Goal: Information Seeking & Learning: Learn about a topic

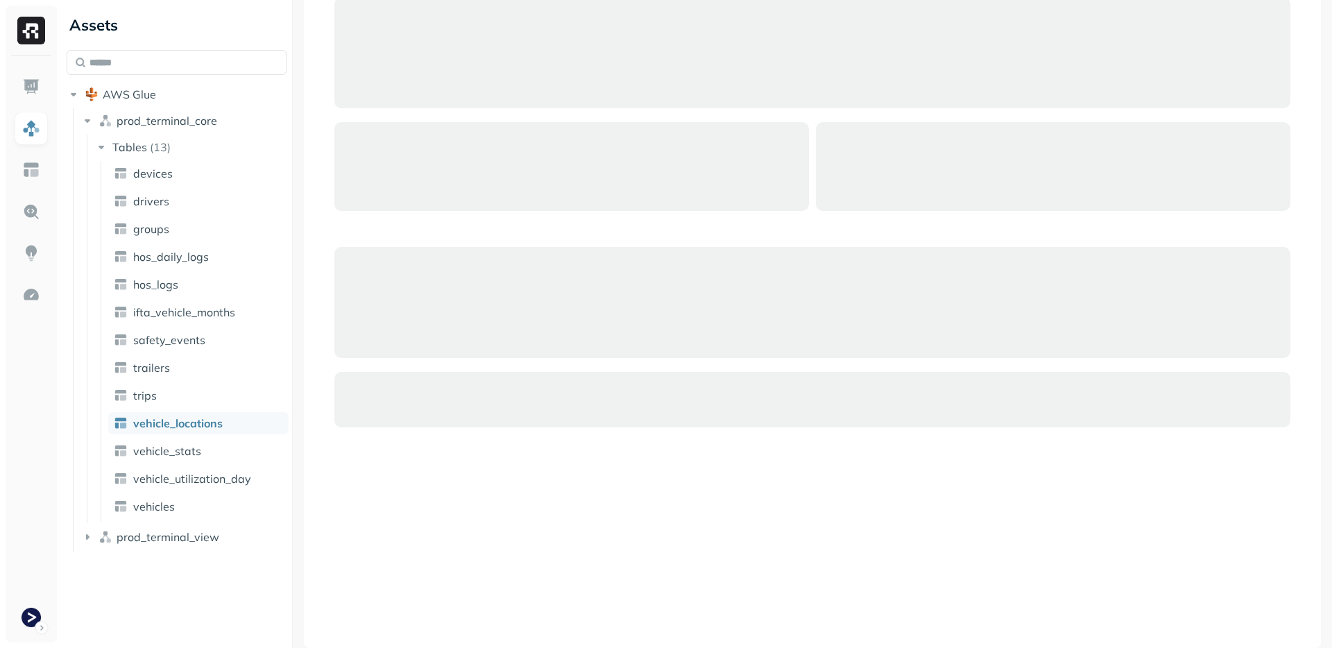
scroll to position [326, 0]
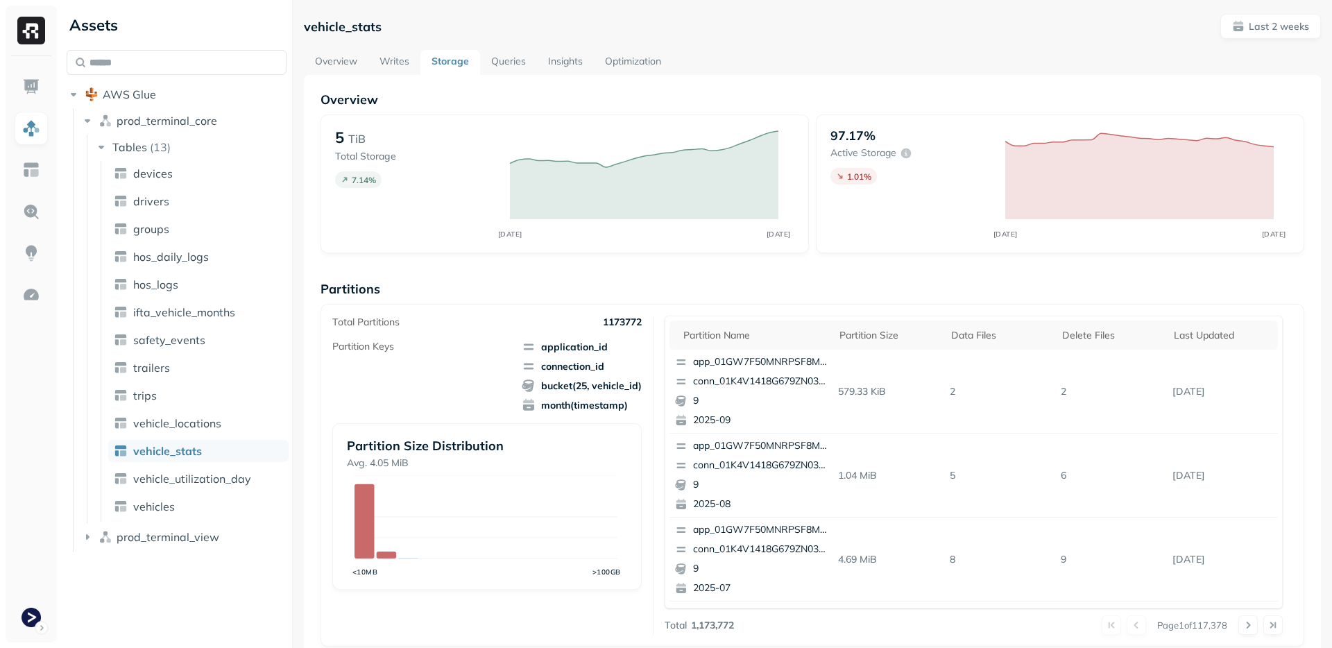
click at [629, 525] on div "Partition Size Distribution Avg. 4.05 MiB <10MB >100GB" at bounding box center [486, 506] width 309 height 166
click at [778, 305] on div "Total Partitions 1173798 Partition Keys application_id connection_id bucket(25,…" at bounding box center [813, 475] width 984 height 343
drag, startPoint x: 601, startPoint y: 326, endPoint x: 642, endPoint y: 329, distance: 40.3
click at [642, 329] on div "Total Partitions 1173798 Partition Keys application_id connection_id bucket(25,…" at bounding box center [492, 475] width 321 height 319
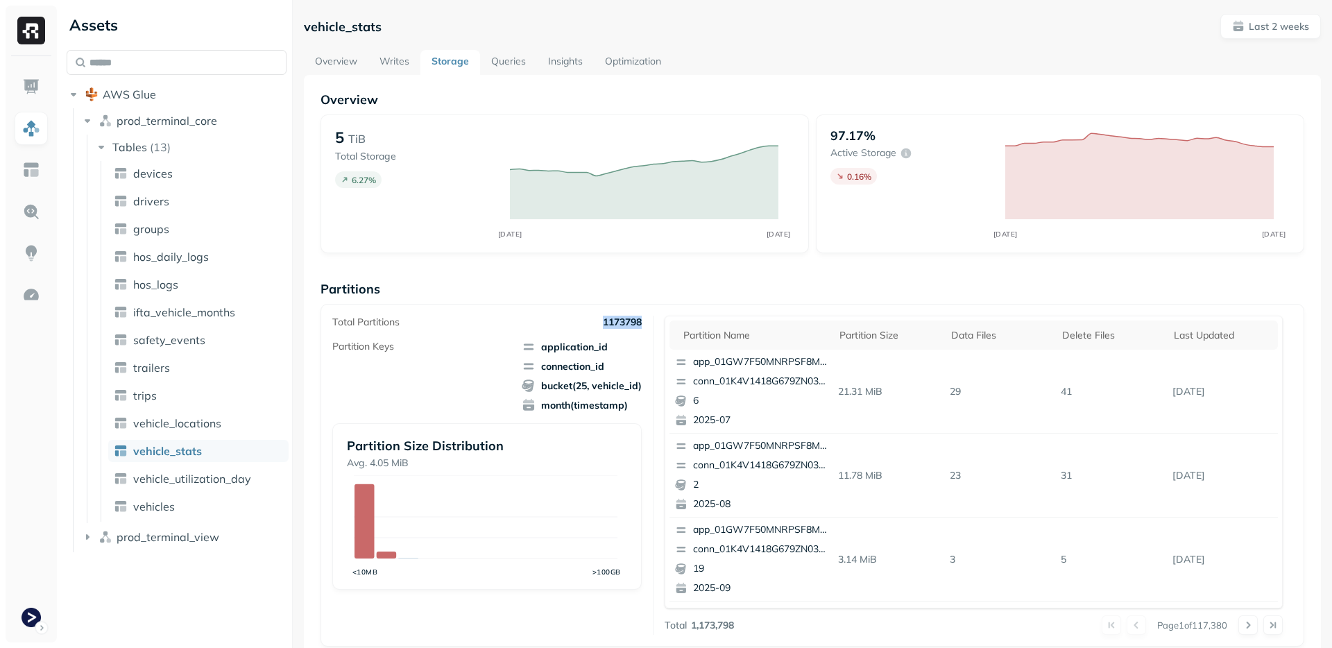
click at [641, 329] on div "Total Partitions 1173798 Partition Keys application_id connection_id bucket(25,…" at bounding box center [492, 475] width 321 height 319
click at [584, 219] on icon "AUG 28 SEP 11" at bounding box center [644, 184] width 296 height 112
click at [182, 173] on link "devices" at bounding box center [198, 173] width 180 height 22
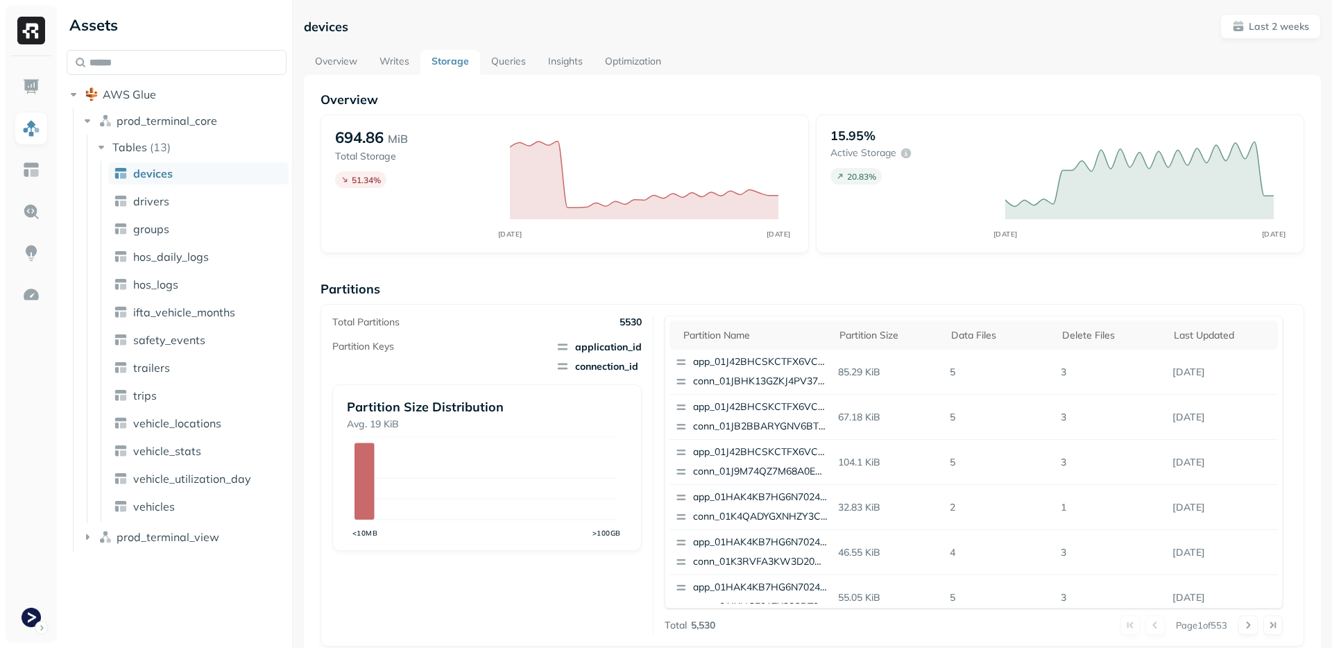
click at [451, 289] on p "Partitions" at bounding box center [813, 289] width 984 height 16
click at [635, 290] on p "Partitions" at bounding box center [813, 289] width 984 height 16
click at [178, 202] on link "drivers" at bounding box center [198, 201] width 180 height 22
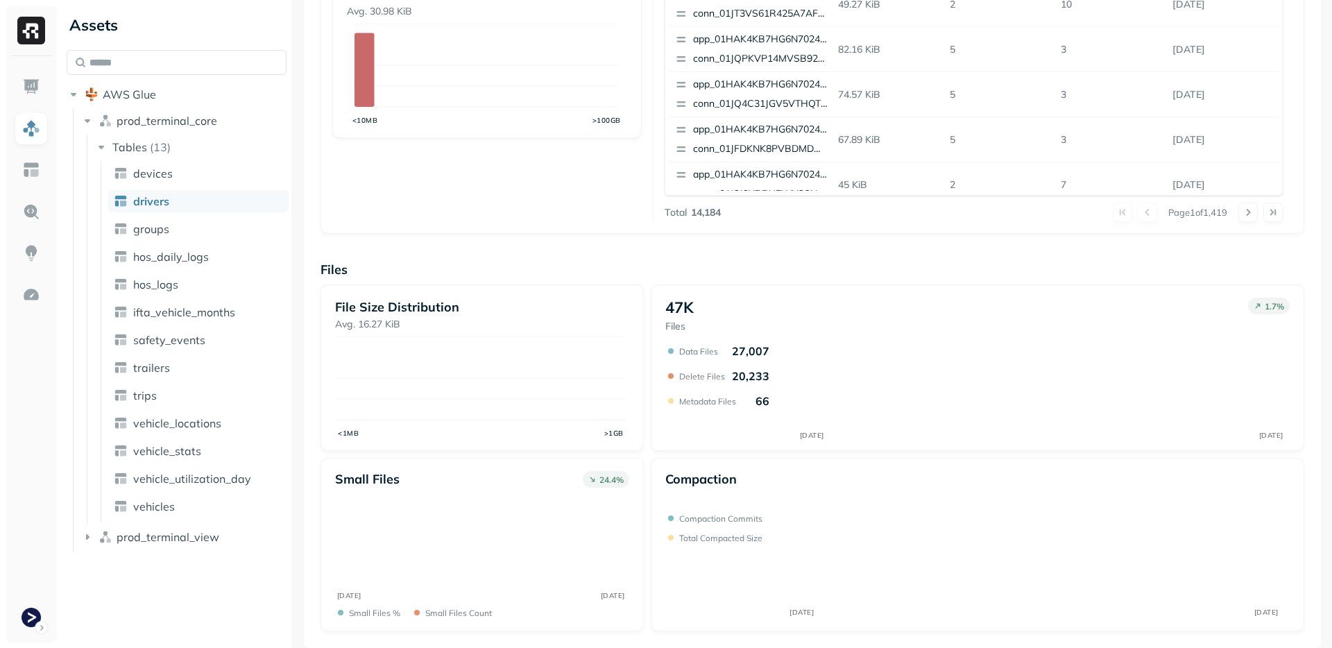
scroll to position [413, 0]
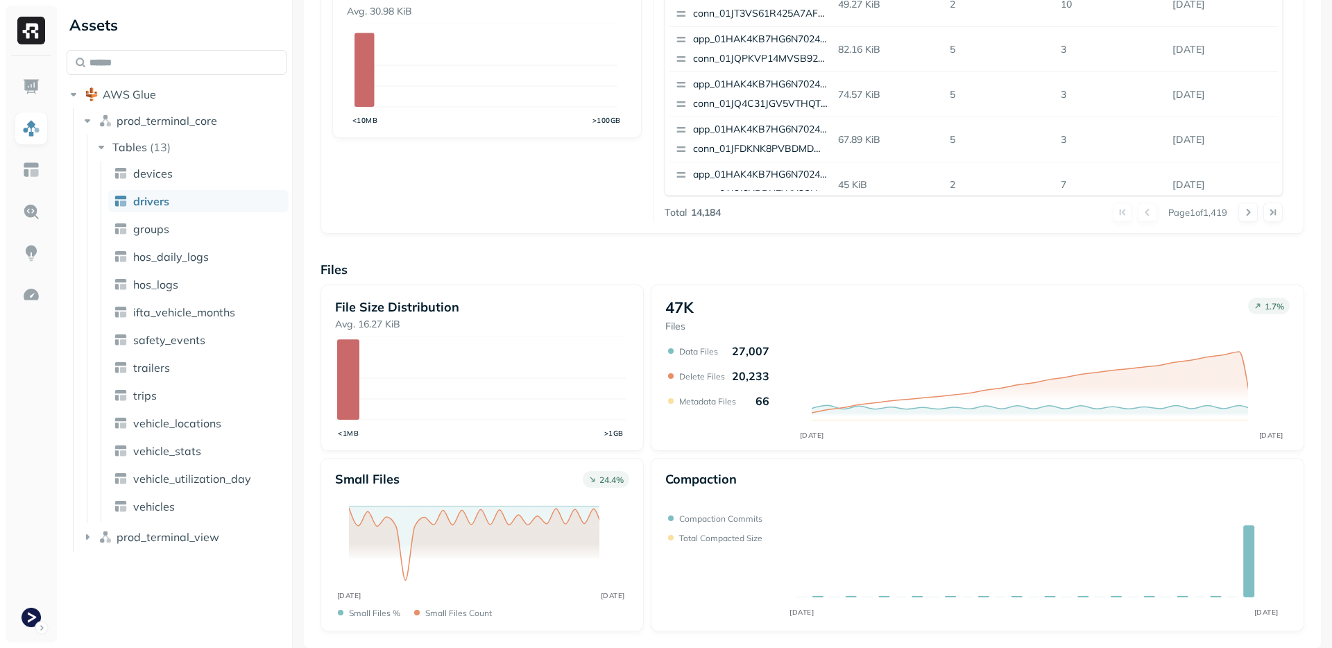
click at [622, 216] on div "Total Partitions 14184 Partition Keys application_id connection_id Partition Si…" at bounding box center [492, 62] width 321 height 319
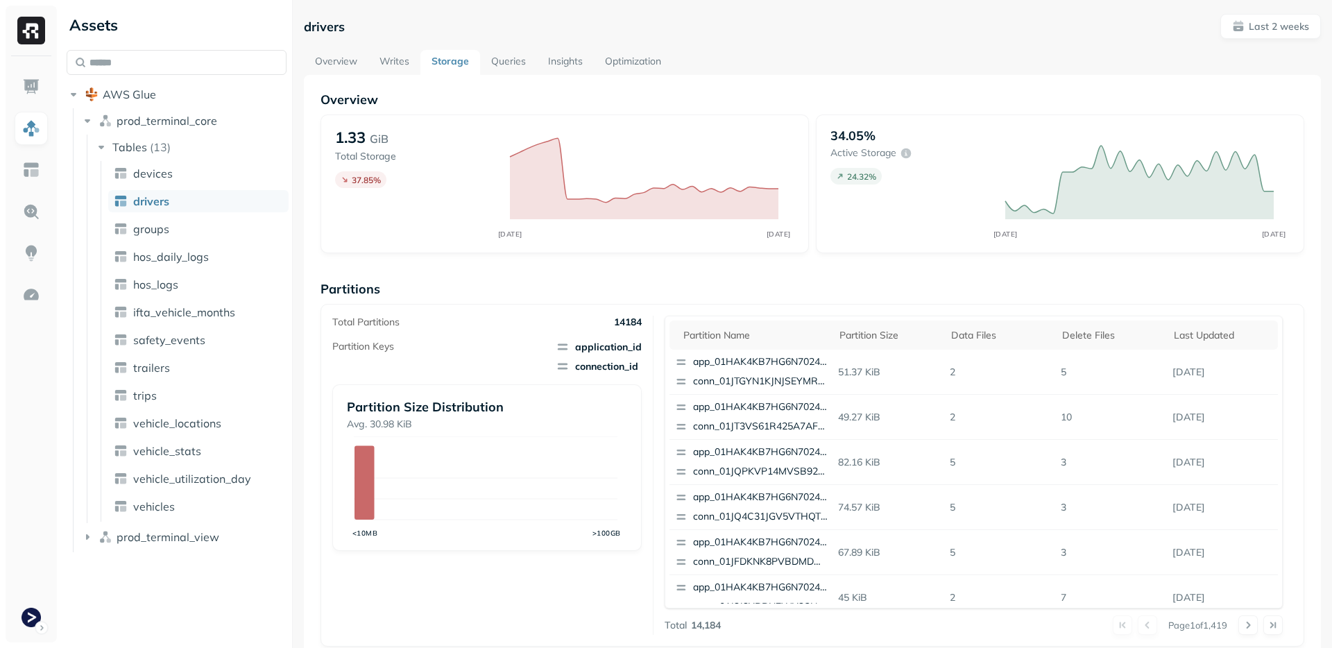
scroll to position [8, 0]
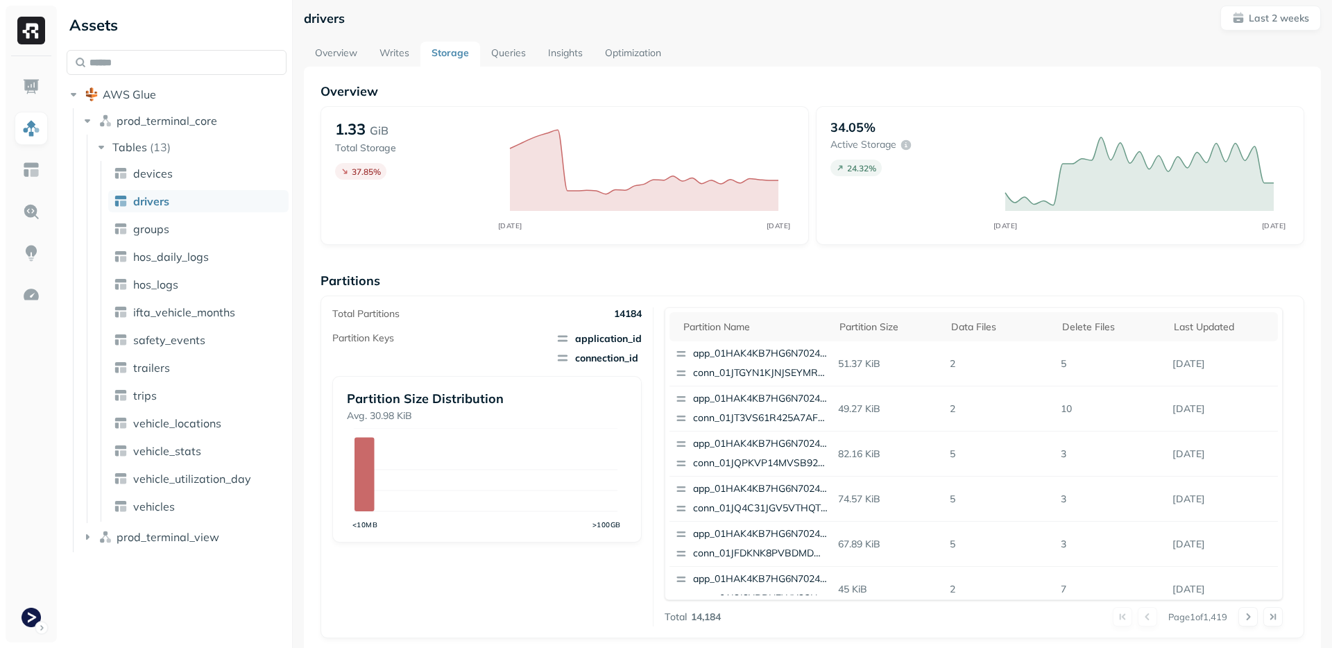
click at [636, 55] on link "Optimization" at bounding box center [633, 54] width 78 height 25
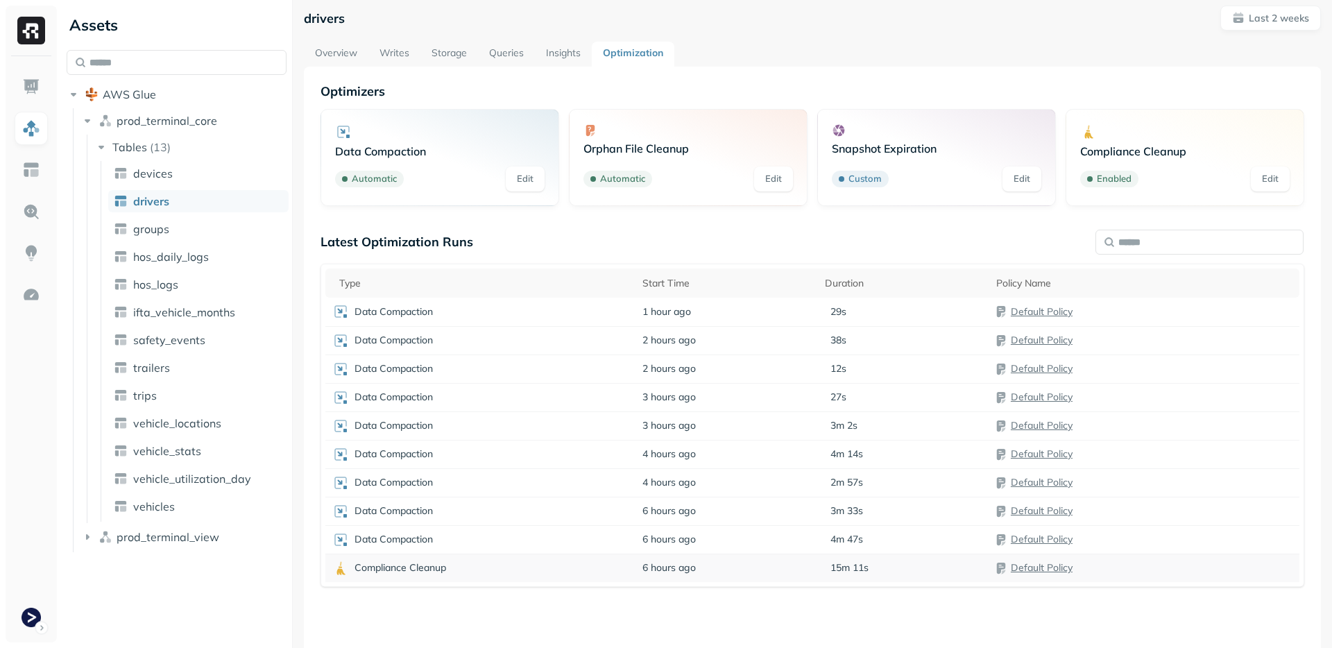
scroll to position [75, 0]
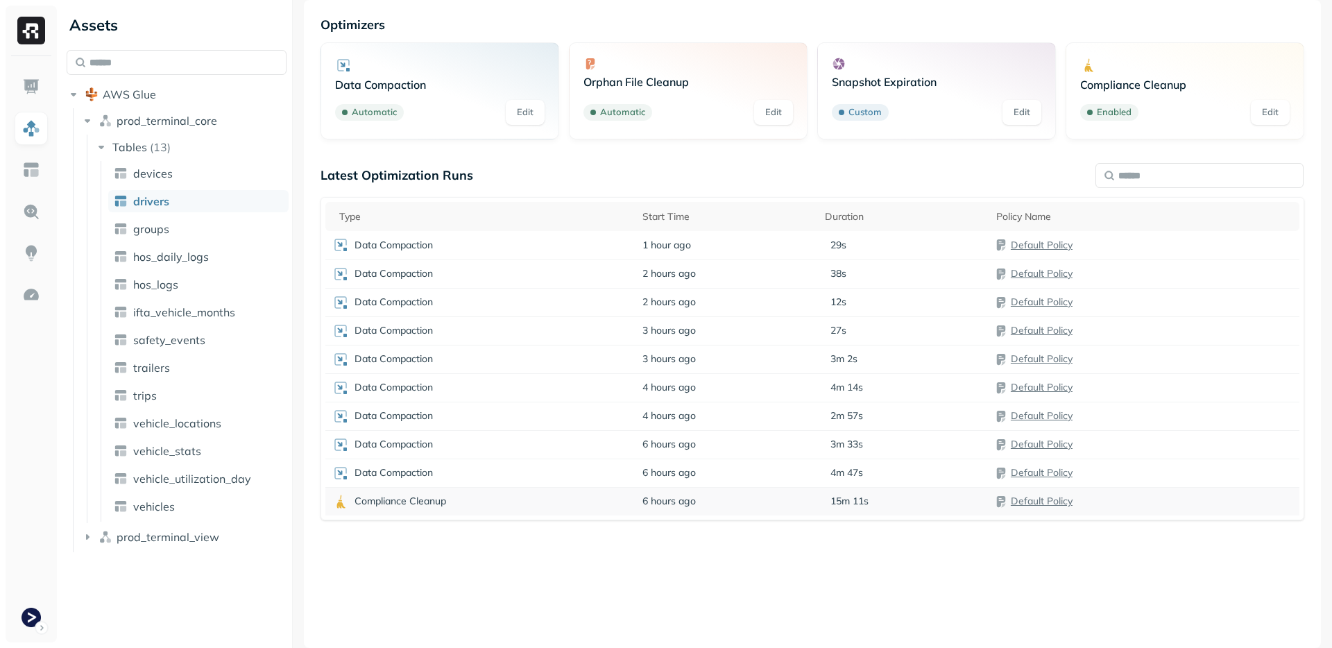
click at [611, 500] on div "Compliance Cleanup" at bounding box center [480, 501] width 296 height 17
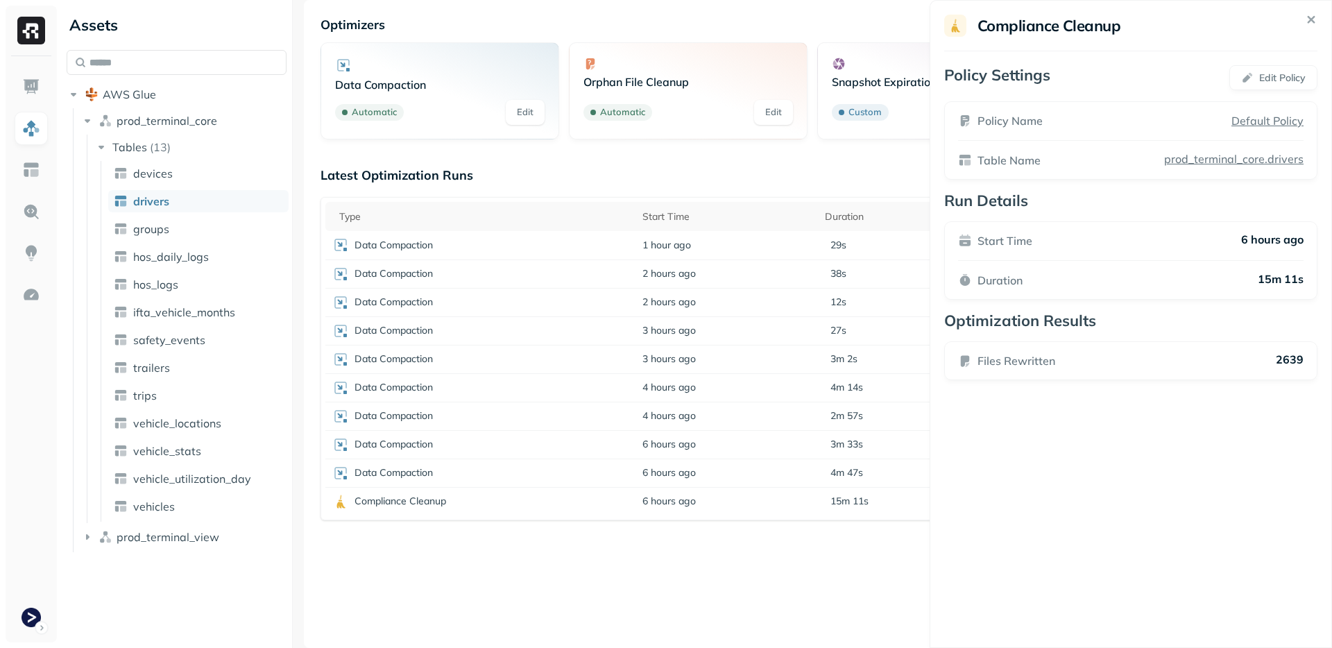
click at [608, 570] on html "Assets AWS Glue prod_terminal_core Tables ( 13 ) devices drivers groups hos_dai…" at bounding box center [666, 324] width 1332 height 648
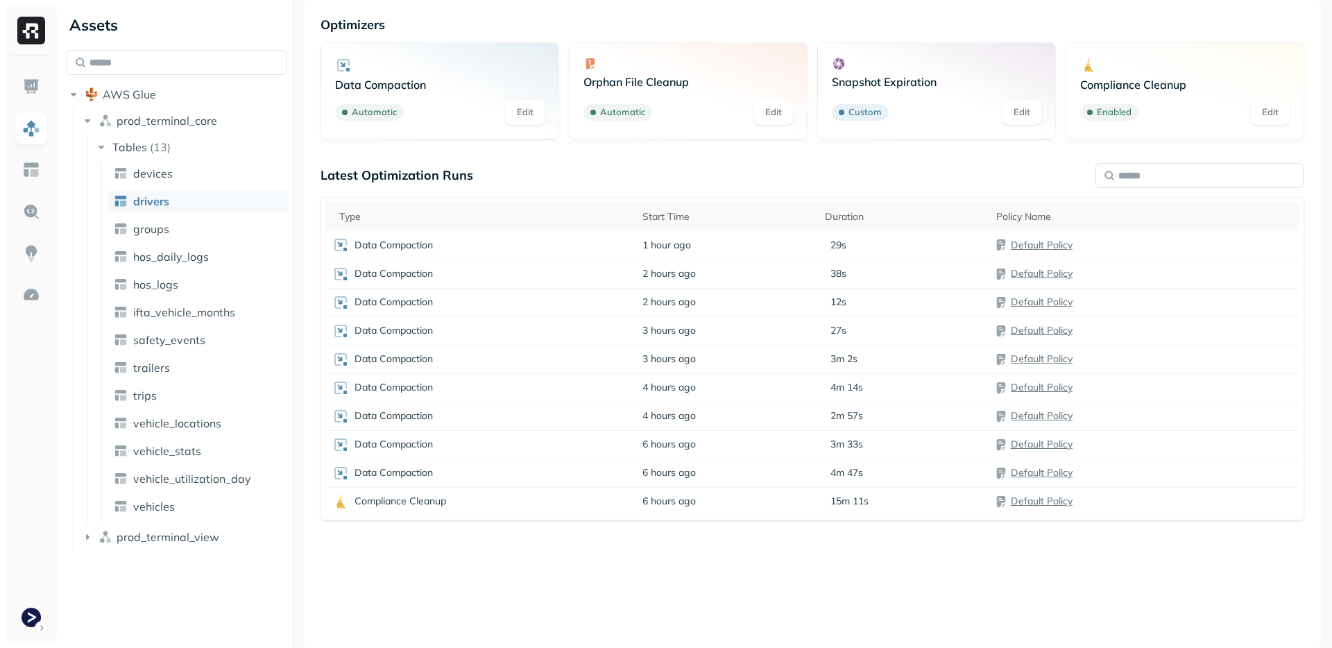
click at [834, 465] on td "4m 47s" at bounding box center [903, 473] width 171 height 28
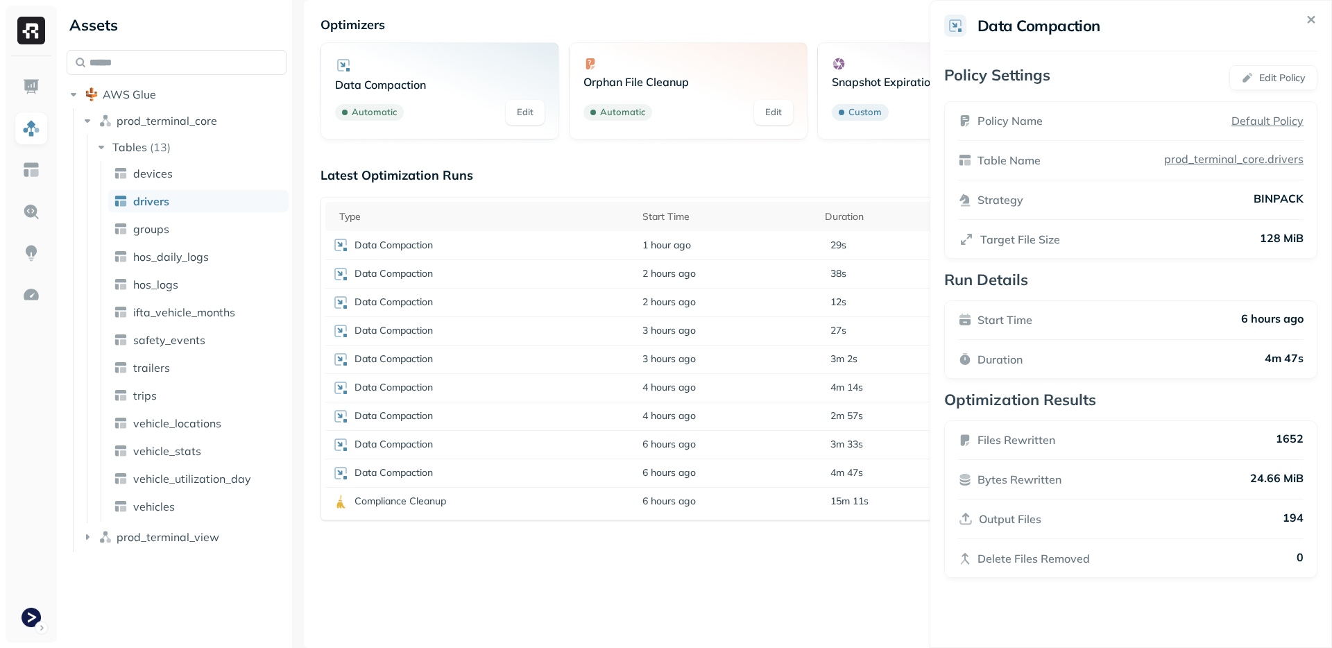
click at [735, 591] on html "Assets AWS Glue prod_terminal_core Tables ( 13 ) devices drivers groups hos_dai…" at bounding box center [666, 324] width 1332 height 648
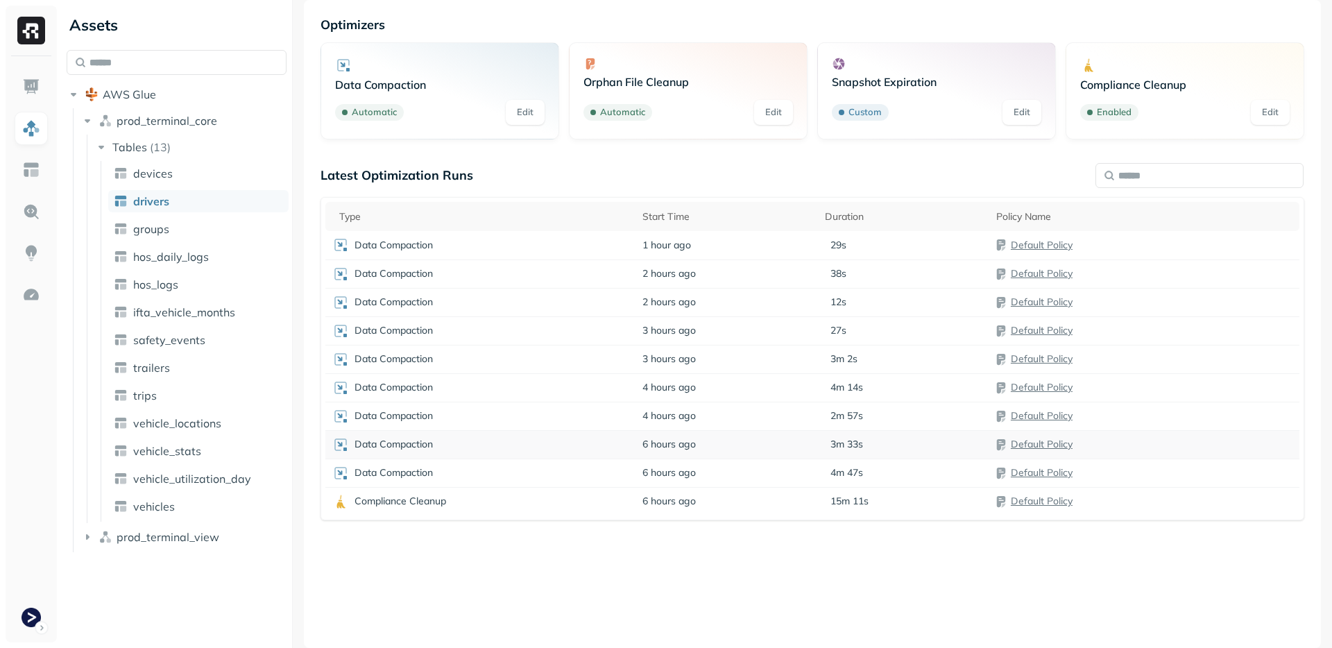
click at [821, 452] on td "3m 33s" at bounding box center [903, 444] width 171 height 28
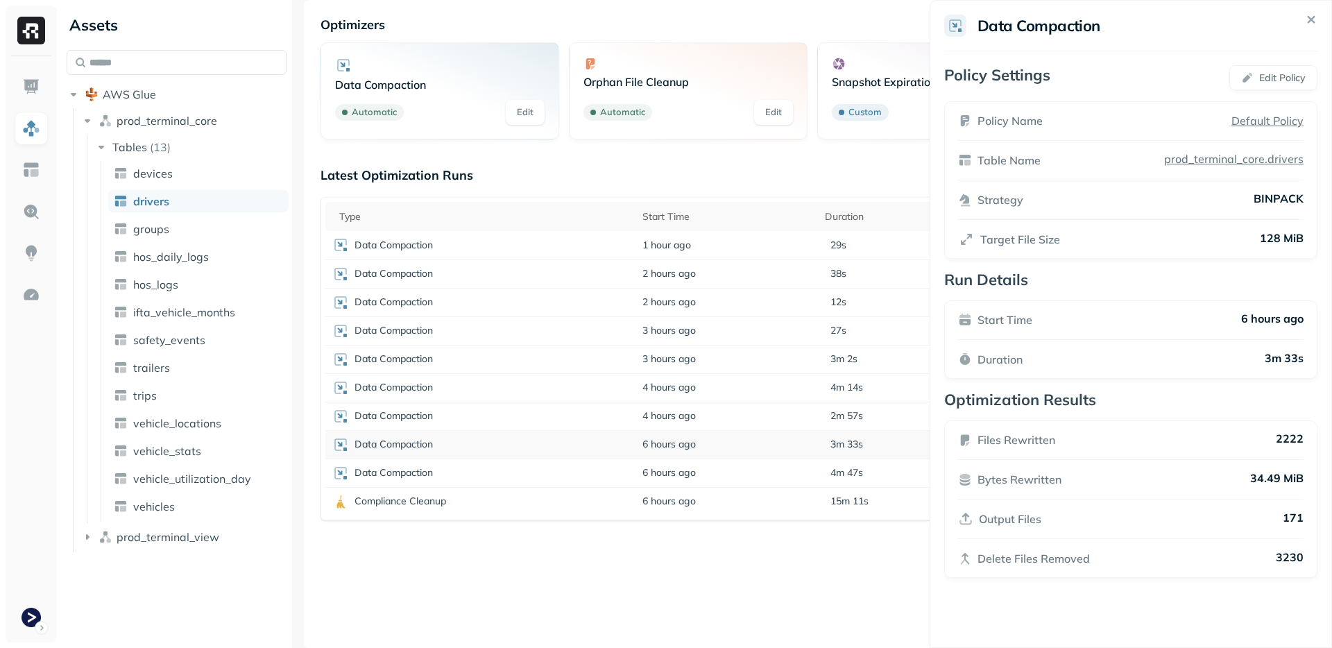
click at [813, 450] on html "Assets AWS Glue prod_terminal_core Tables ( 13 ) devices drivers groups hos_dai…" at bounding box center [666, 324] width 1332 height 648
click at [808, 422] on td "4 hours ago" at bounding box center [726, 416] width 182 height 28
click at [808, 402] on td "4 hours ago" at bounding box center [726, 416] width 182 height 28
click at [807, 388] on td "4 hours ago" at bounding box center [726, 387] width 182 height 28
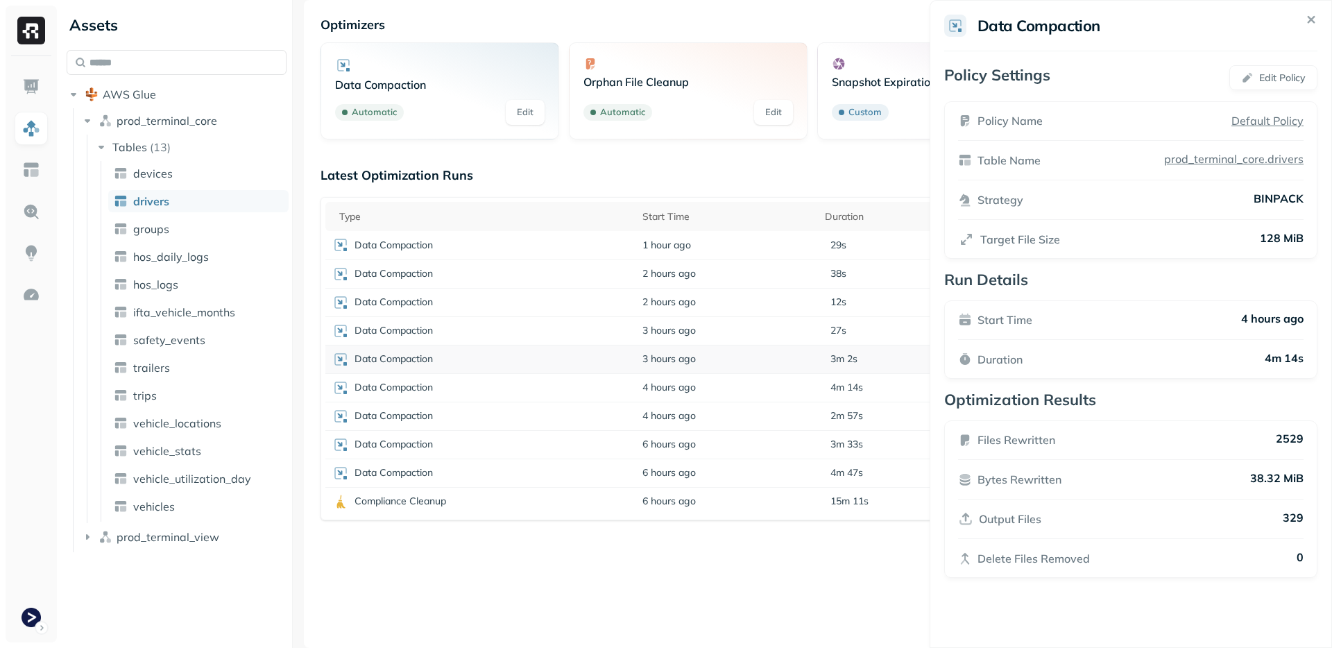
click at [805, 361] on td "3 hours ago" at bounding box center [726, 359] width 182 height 28
click at [808, 334] on td "3 hours ago" at bounding box center [726, 330] width 182 height 28
click at [809, 314] on td "2 hours ago" at bounding box center [726, 302] width 182 height 28
click at [812, 291] on td "2 hours ago" at bounding box center [726, 302] width 182 height 28
click at [818, 259] on td "29s" at bounding box center [903, 245] width 171 height 28
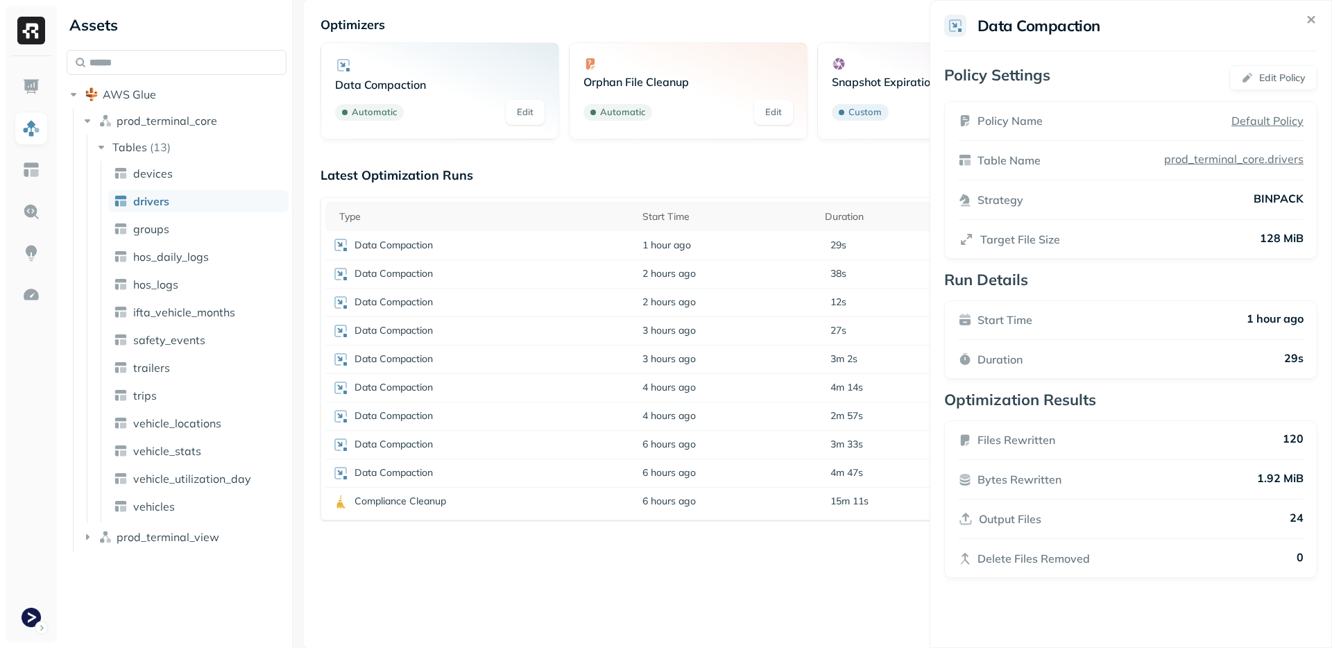
click at [814, 183] on div "Latest Optimization Runs Type Start Time Duration Policy Name Data Compaction 1…" at bounding box center [813, 360] width 984 height 386
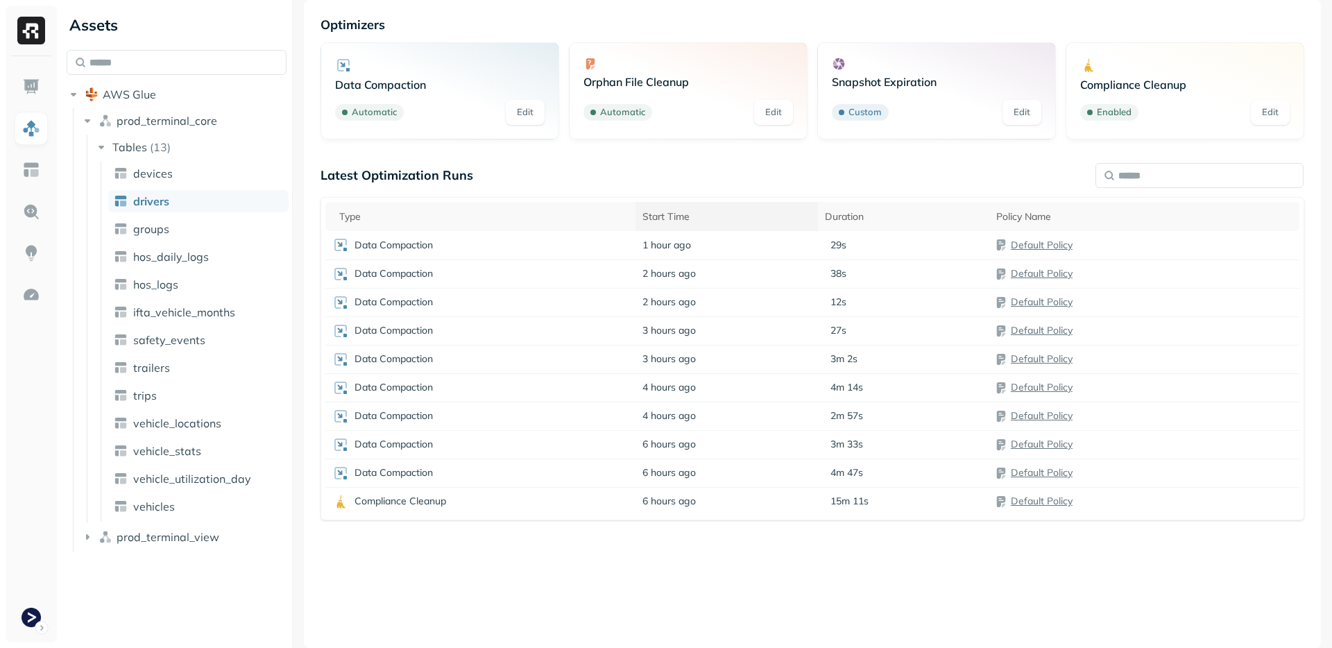
scroll to position [0, 0]
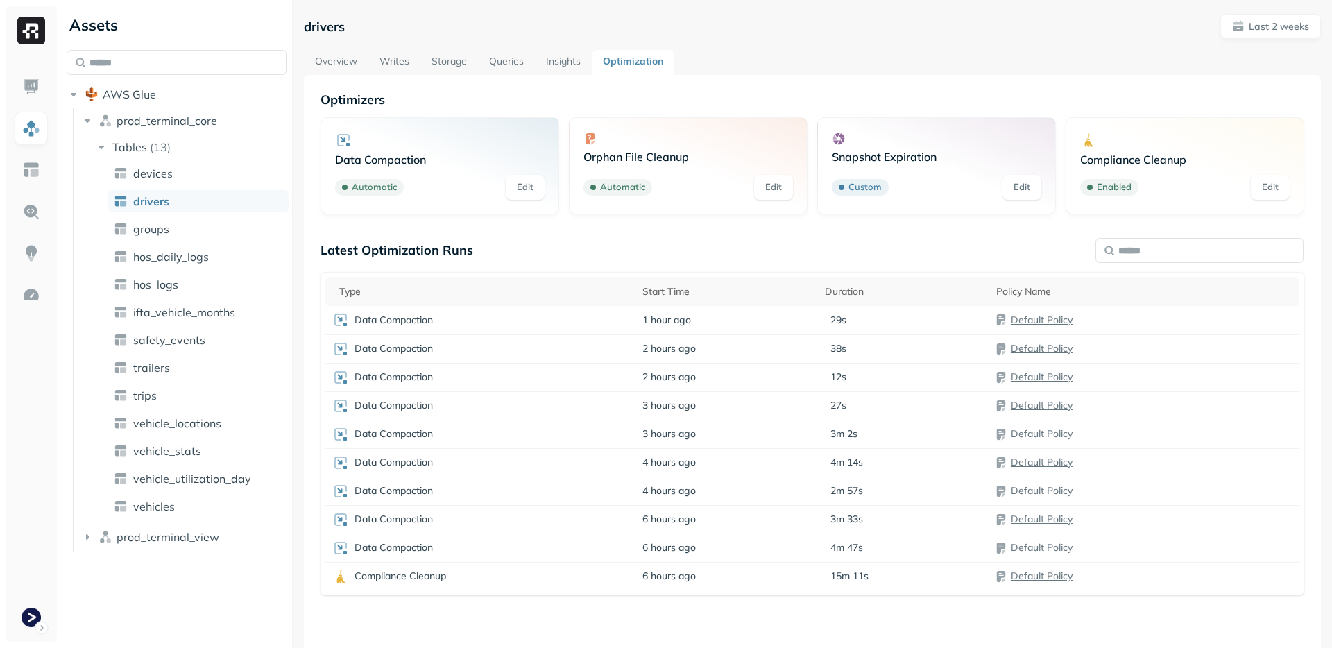
click at [443, 62] on link "Storage" at bounding box center [449, 62] width 58 height 25
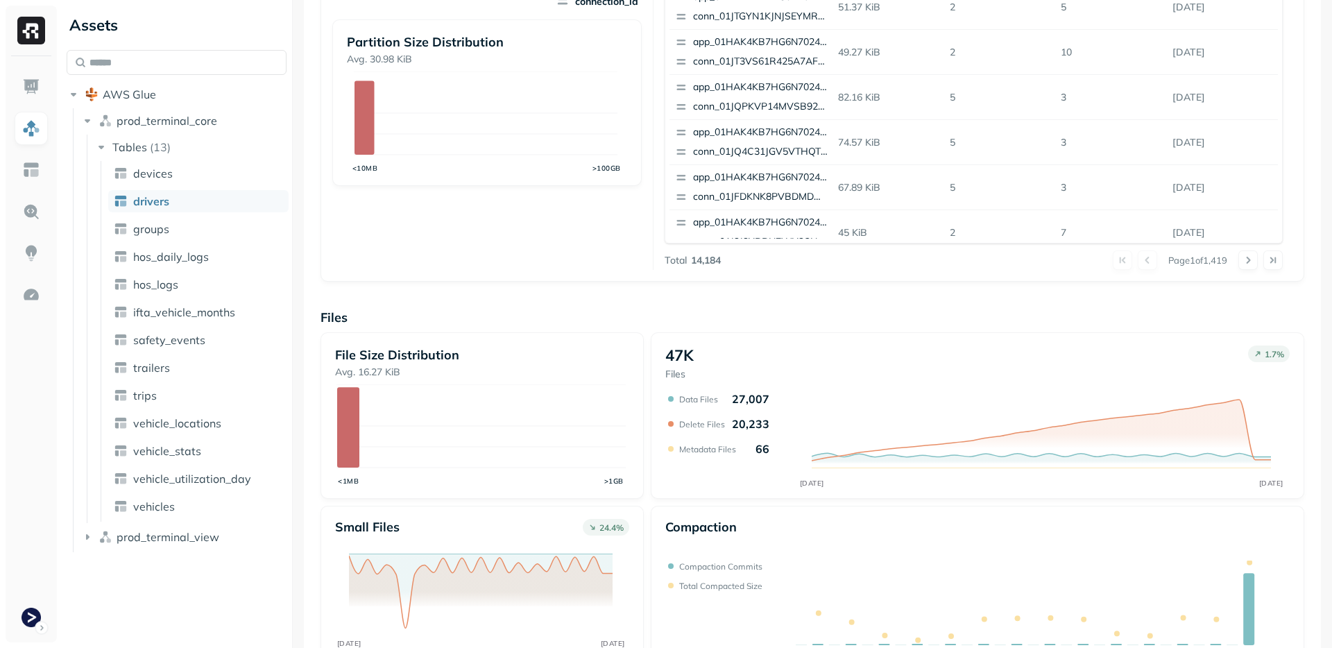
scroll to position [413, 0]
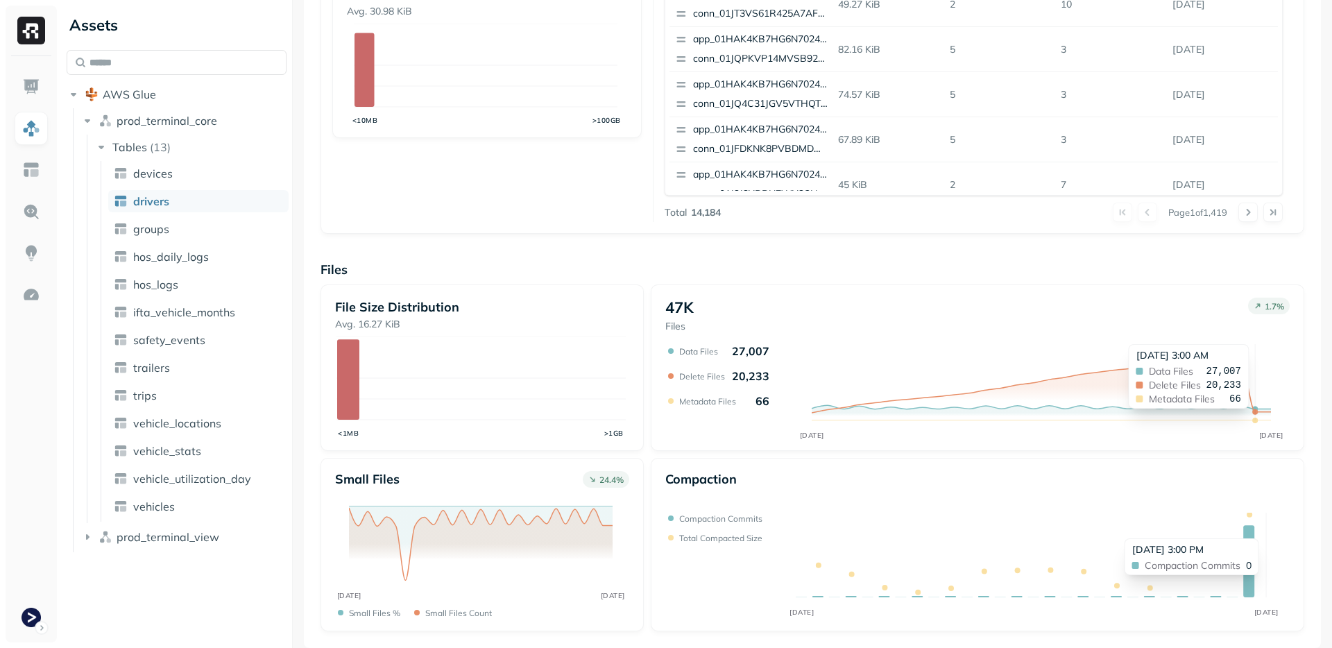
drag, startPoint x: 1223, startPoint y: 417, endPoint x: 1255, endPoint y: 413, distance: 32.1
click at [1255, 413] on icon at bounding box center [1041, 386] width 459 height 69
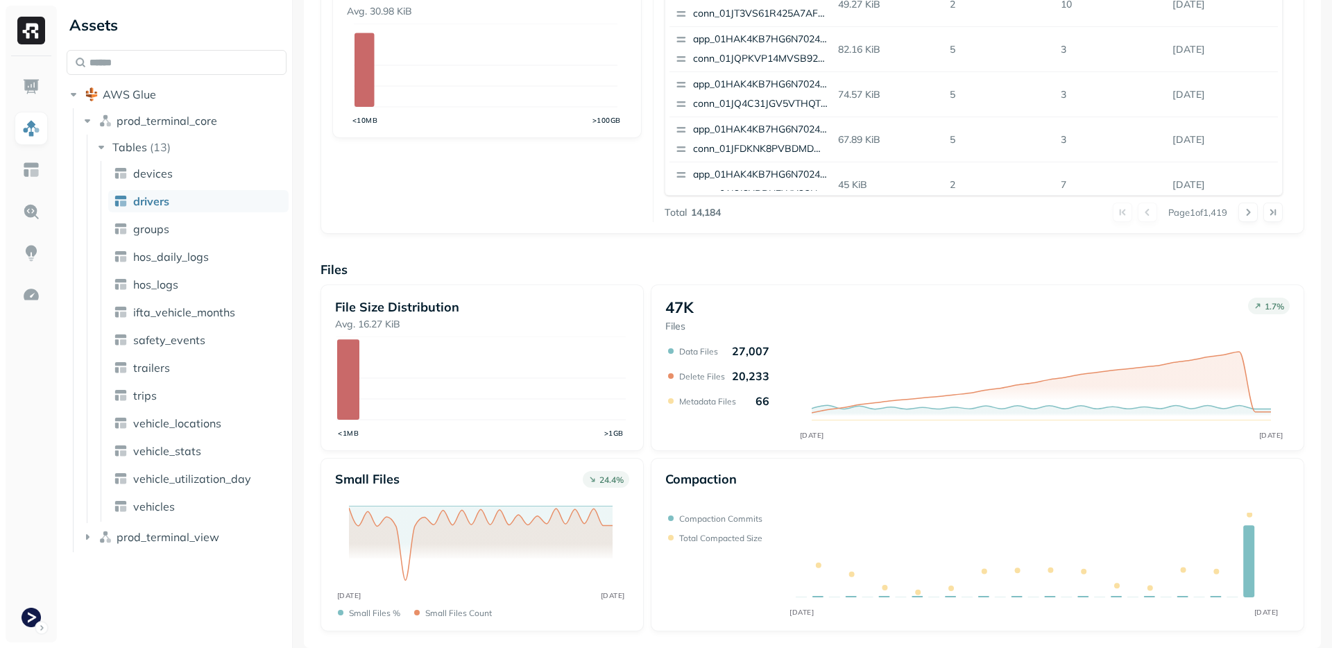
click at [696, 354] on p "Data Files" at bounding box center [698, 351] width 39 height 10
click at [695, 373] on p "Delete Files" at bounding box center [702, 376] width 46 height 10
click at [702, 409] on div "AUG 28 SEP 11 Data Files 27,007 Delete Files 20,233 Metadata Files 66" at bounding box center [975, 392] width 620 height 97
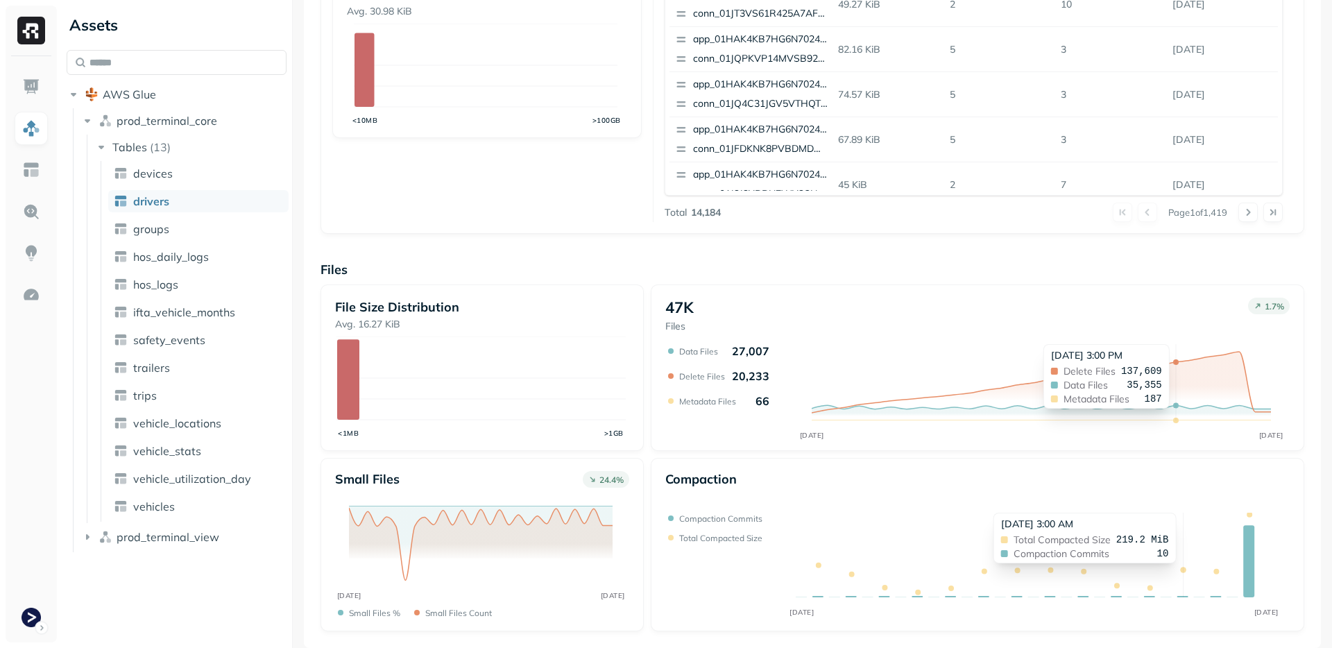
click at [1176, 397] on icon at bounding box center [1041, 386] width 459 height 69
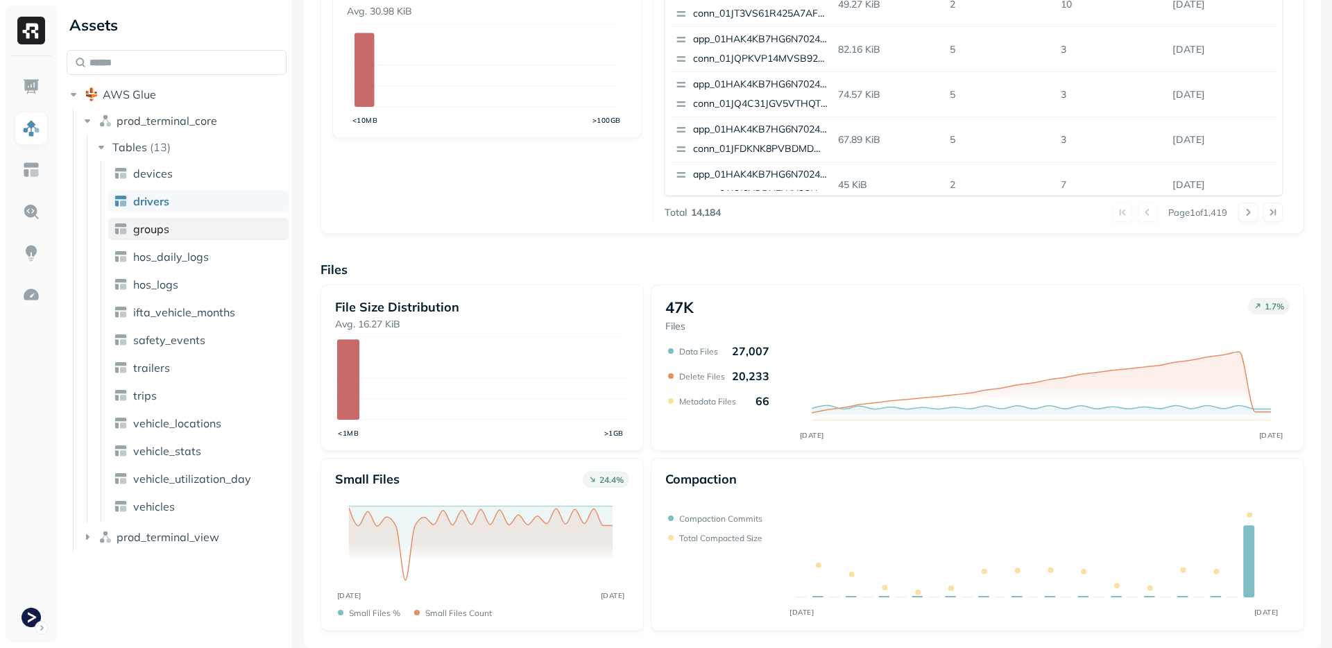
click at [161, 224] on span "groups" at bounding box center [151, 229] width 36 height 14
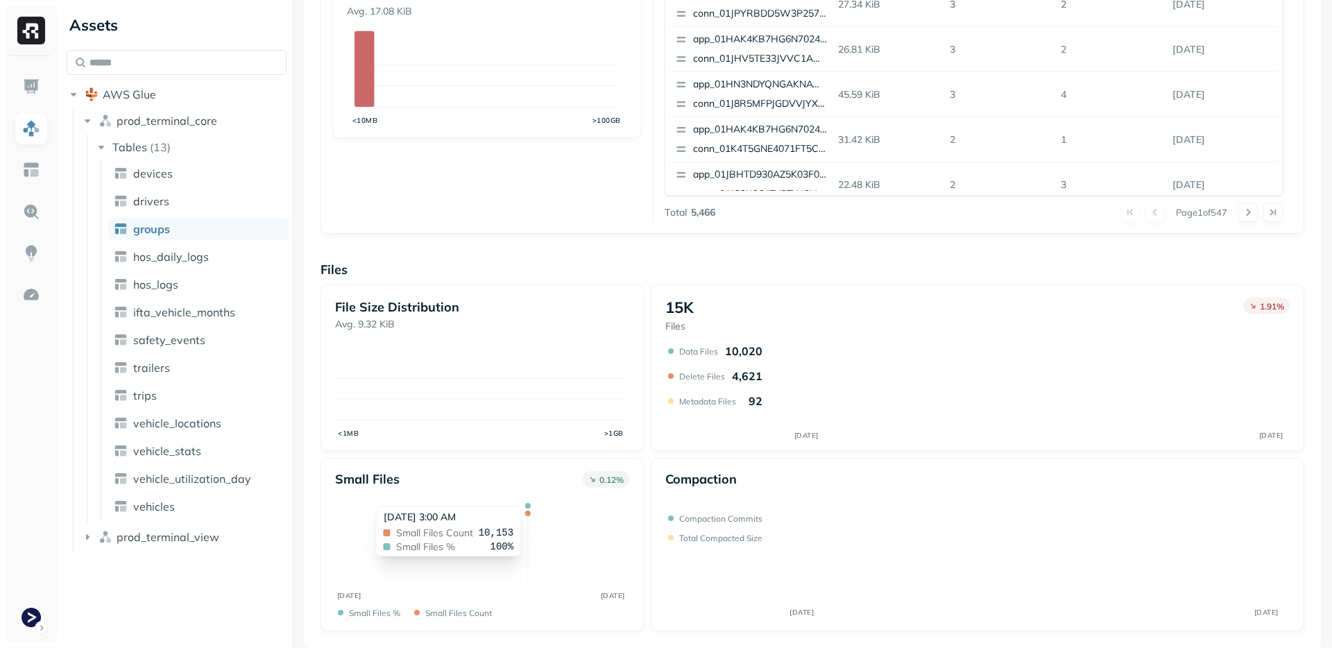
scroll to position [413, 0]
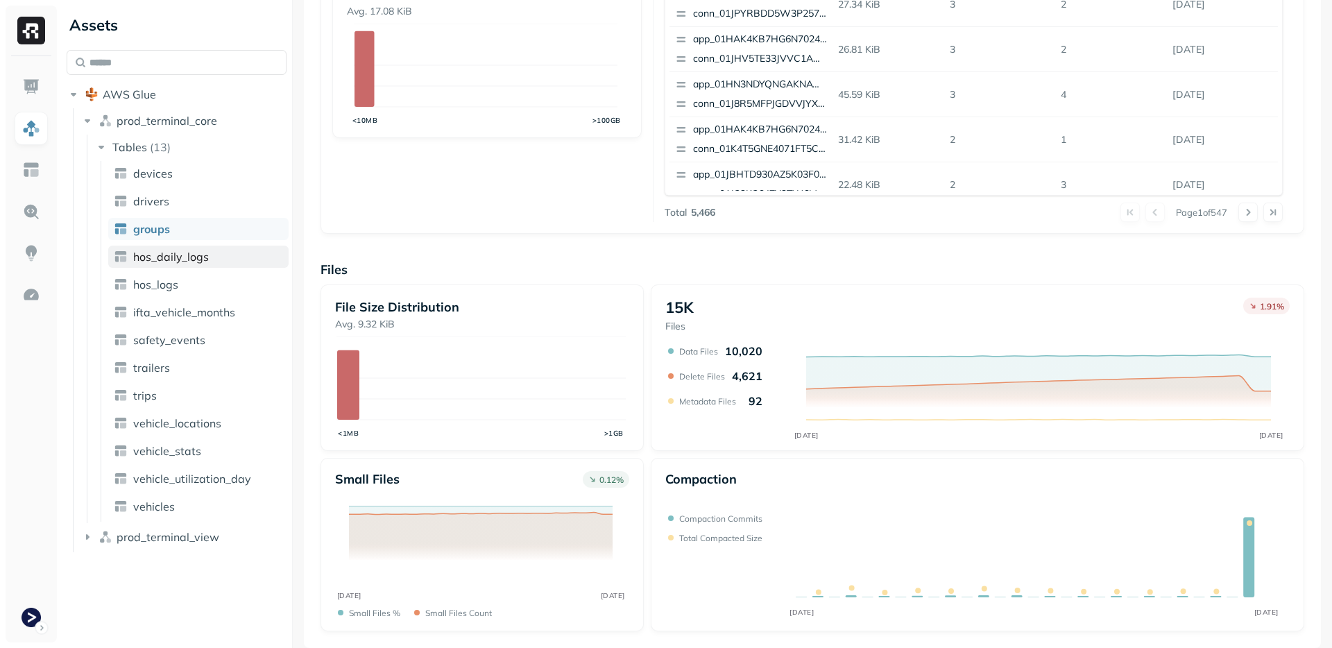
click at [187, 261] on span "hos_daily_logs" at bounding box center [171, 257] width 76 height 14
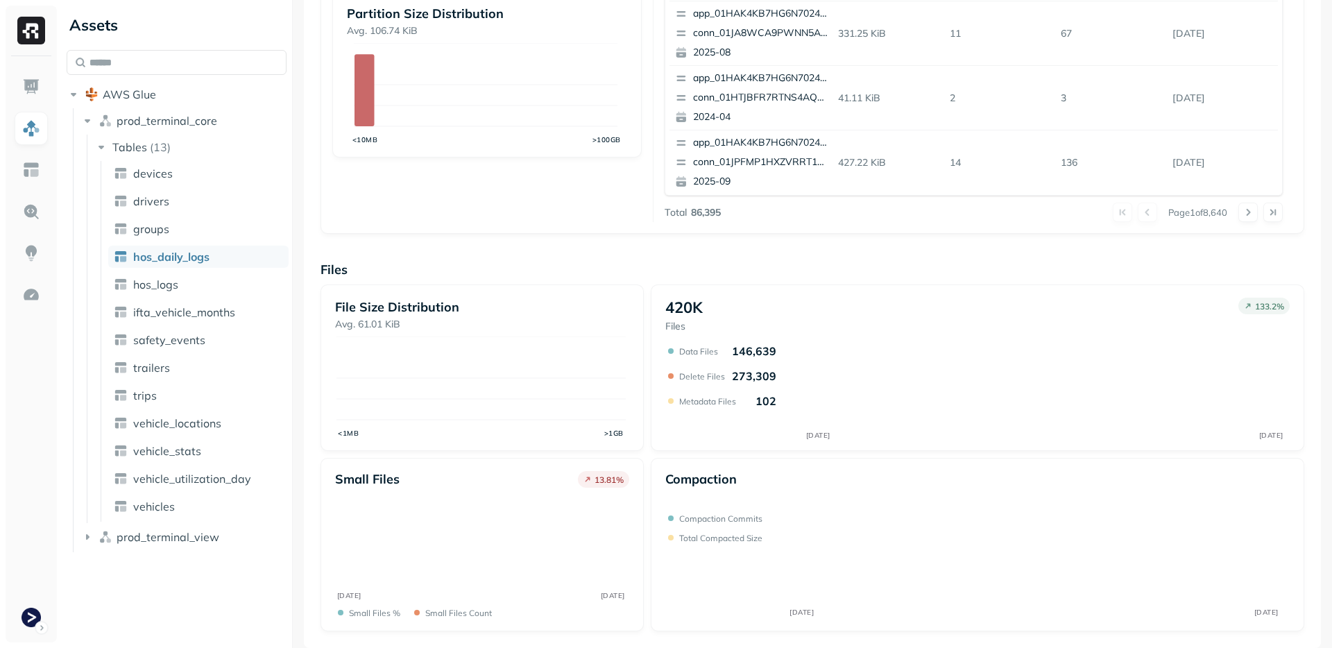
scroll to position [413, 0]
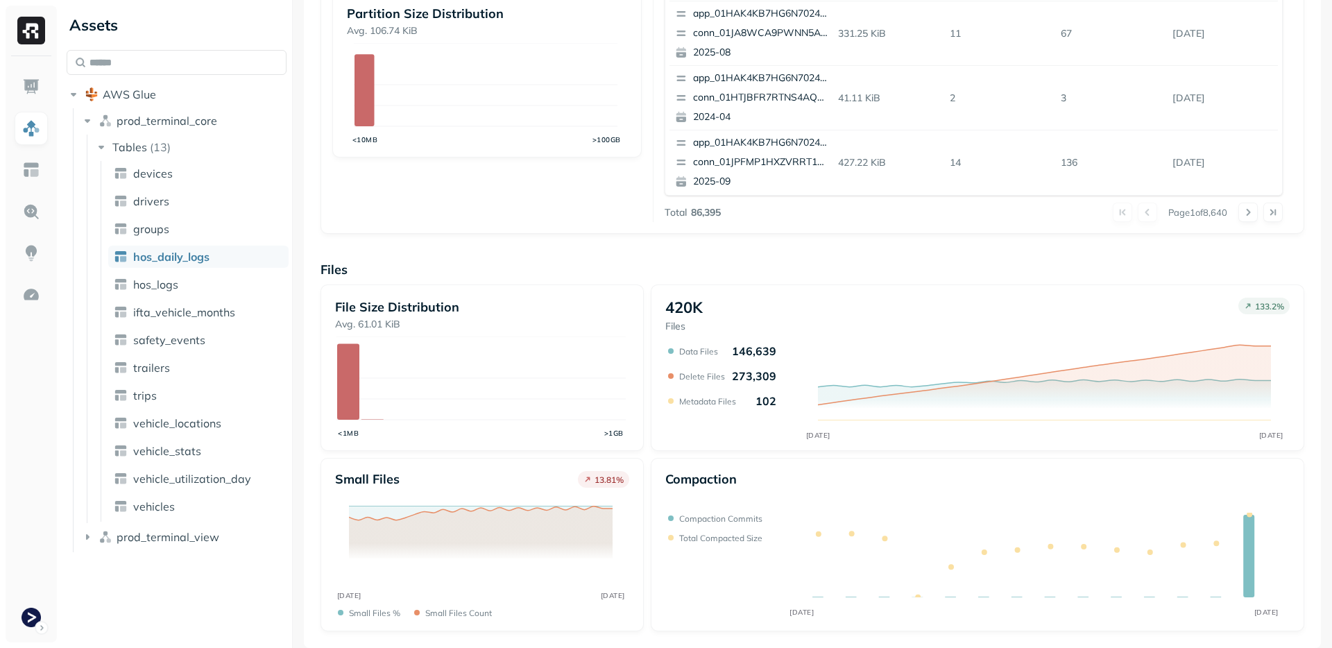
click at [622, 459] on div "Small files 13.81 % AUG 28 SEP 11 Small files % Small files count" at bounding box center [482, 544] width 323 height 173
click at [187, 273] on ul "devices drivers groups hos_daily_logs hos_logs ifta_vehicle_months safety_event…" at bounding box center [195, 341] width 188 height 361
click at [187, 276] on link "hos_logs" at bounding box center [198, 284] width 180 height 22
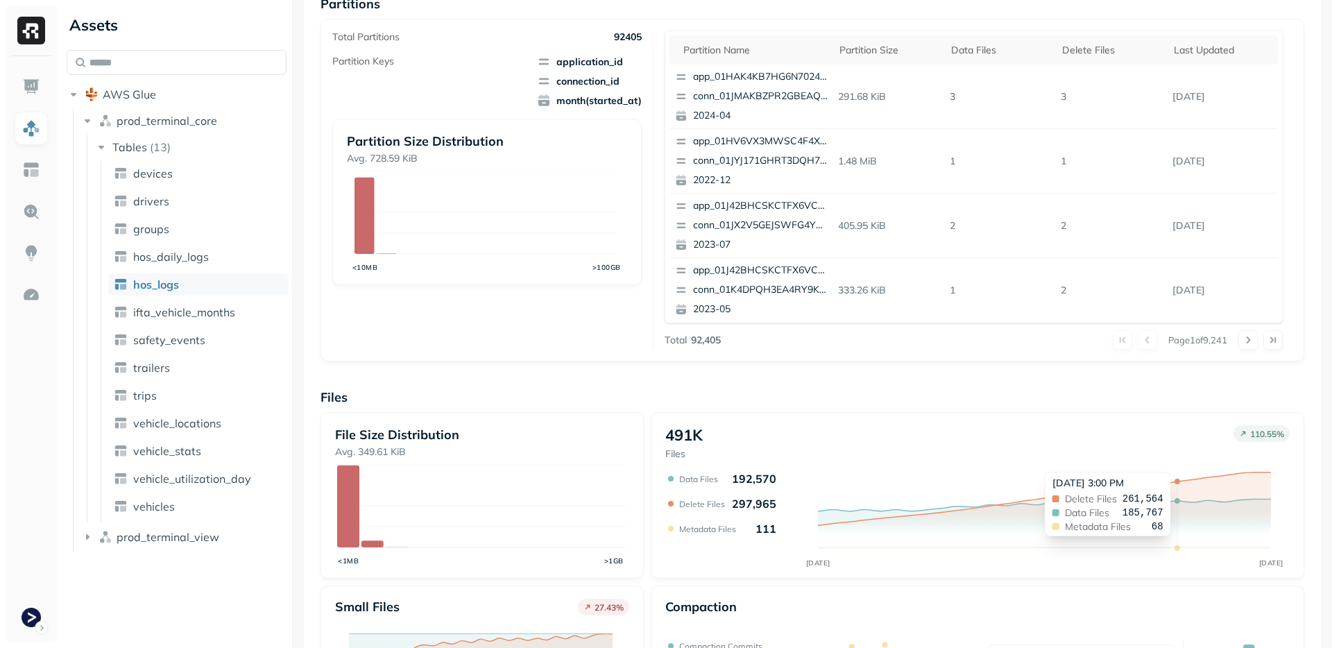
scroll to position [413, 0]
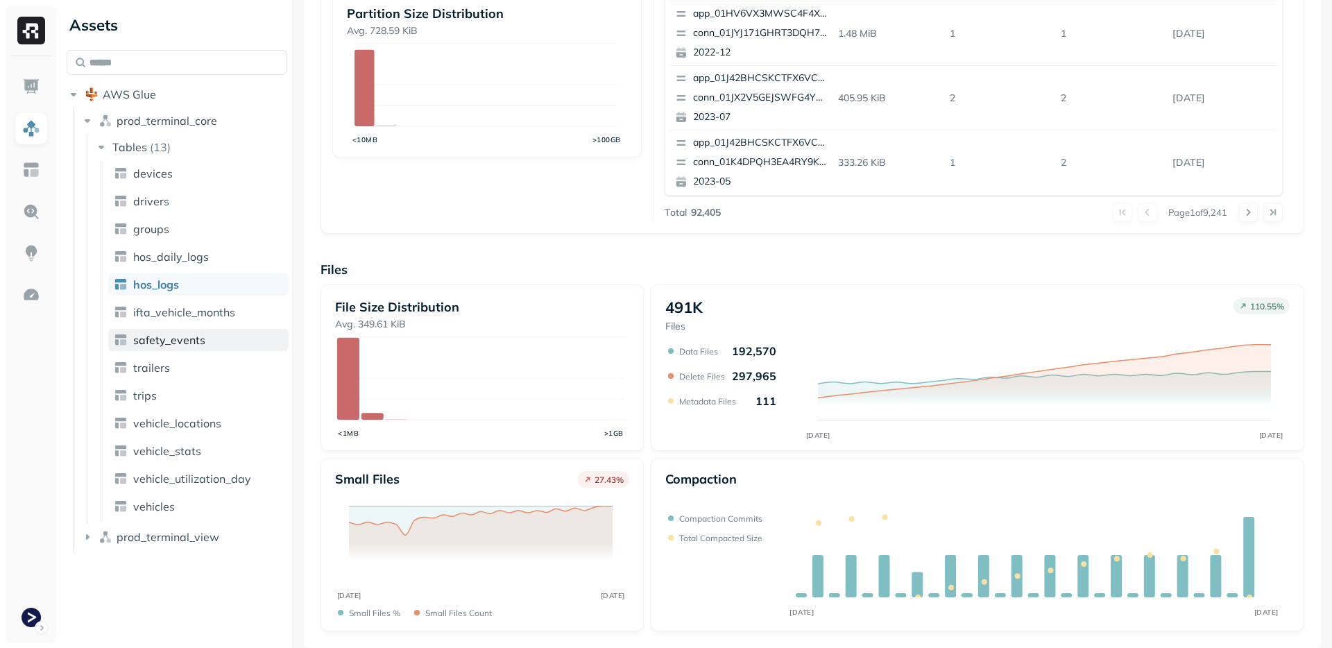
click at [178, 336] on span "safety_events" at bounding box center [169, 340] width 72 height 14
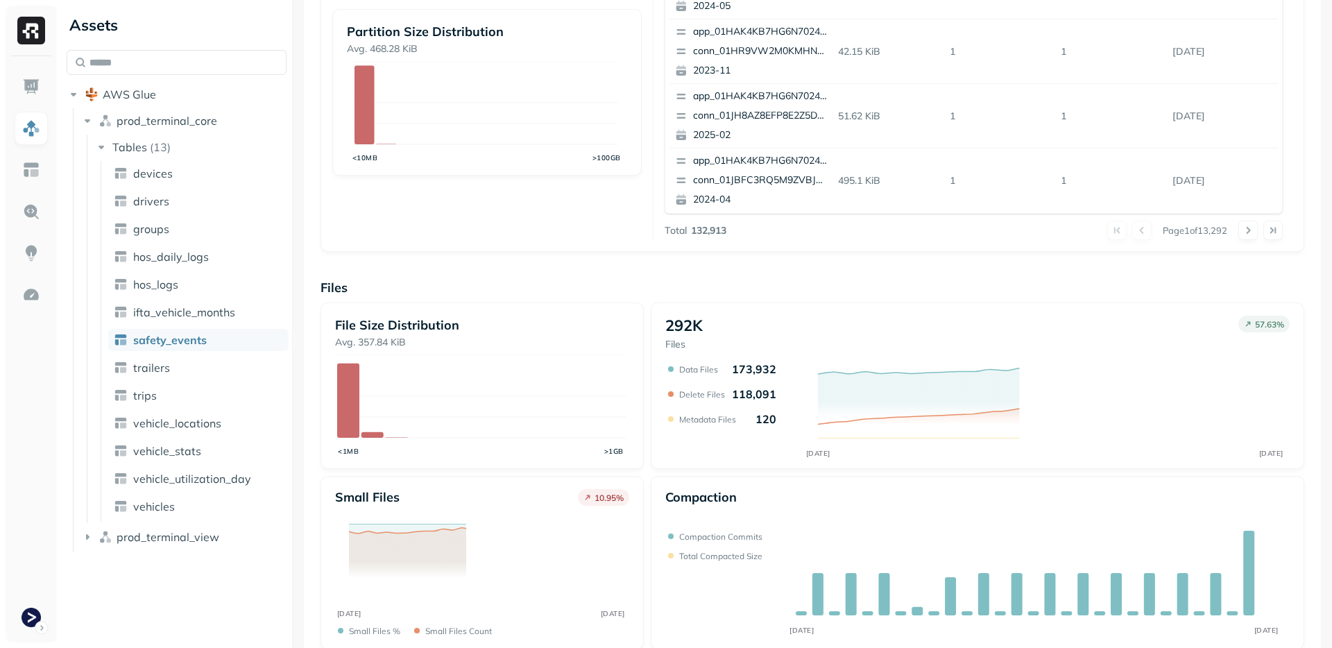
scroll to position [413, 0]
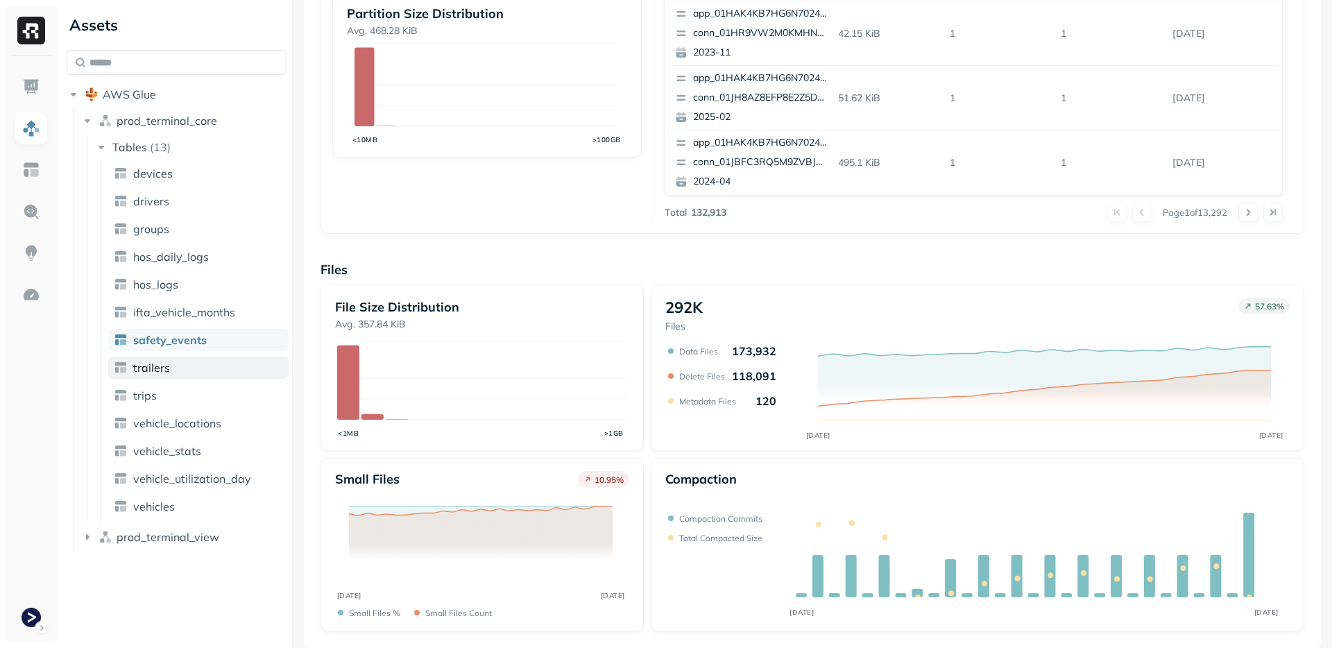
click at [209, 371] on link "trailers" at bounding box center [198, 368] width 180 height 22
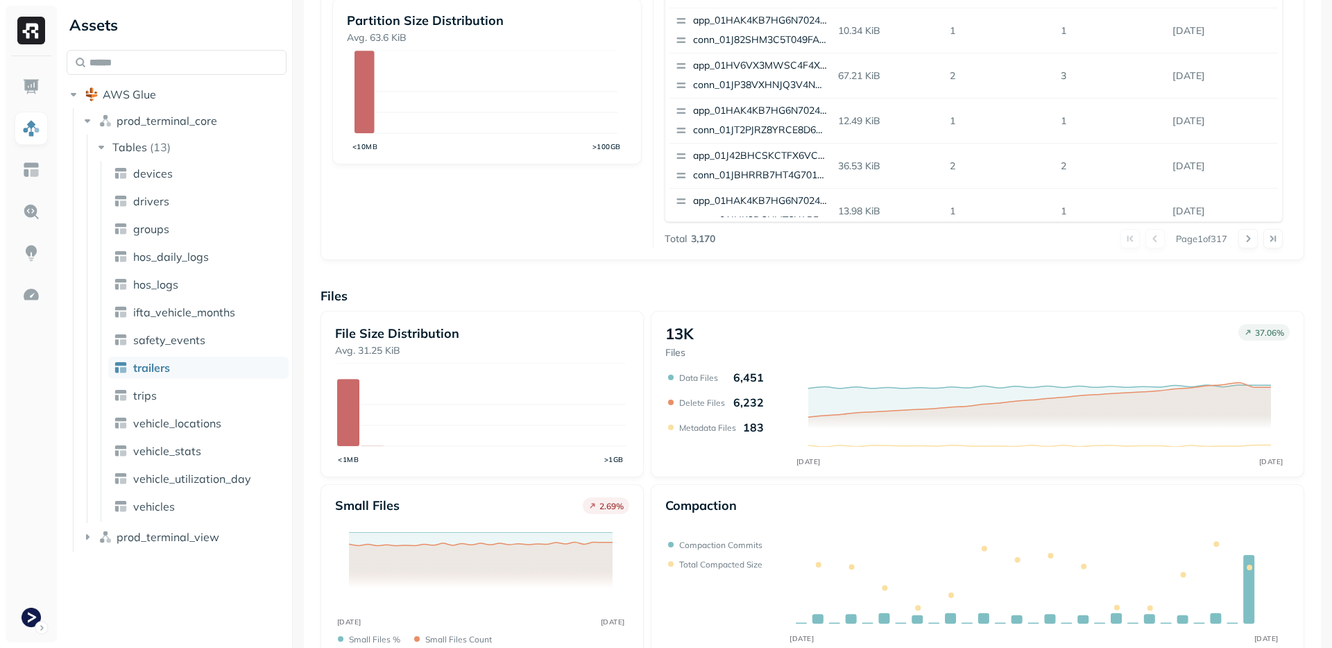
scroll to position [413, 0]
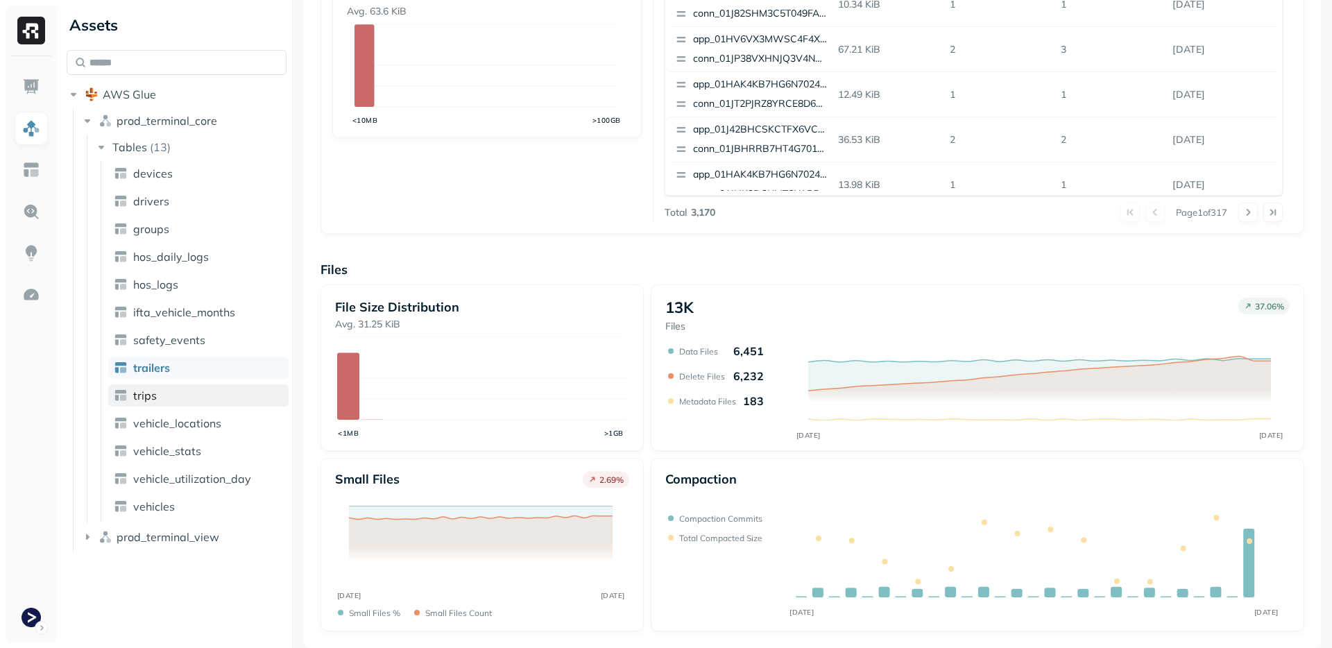
click at [182, 400] on link "trips" at bounding box center [198, 395] width 180 height 22
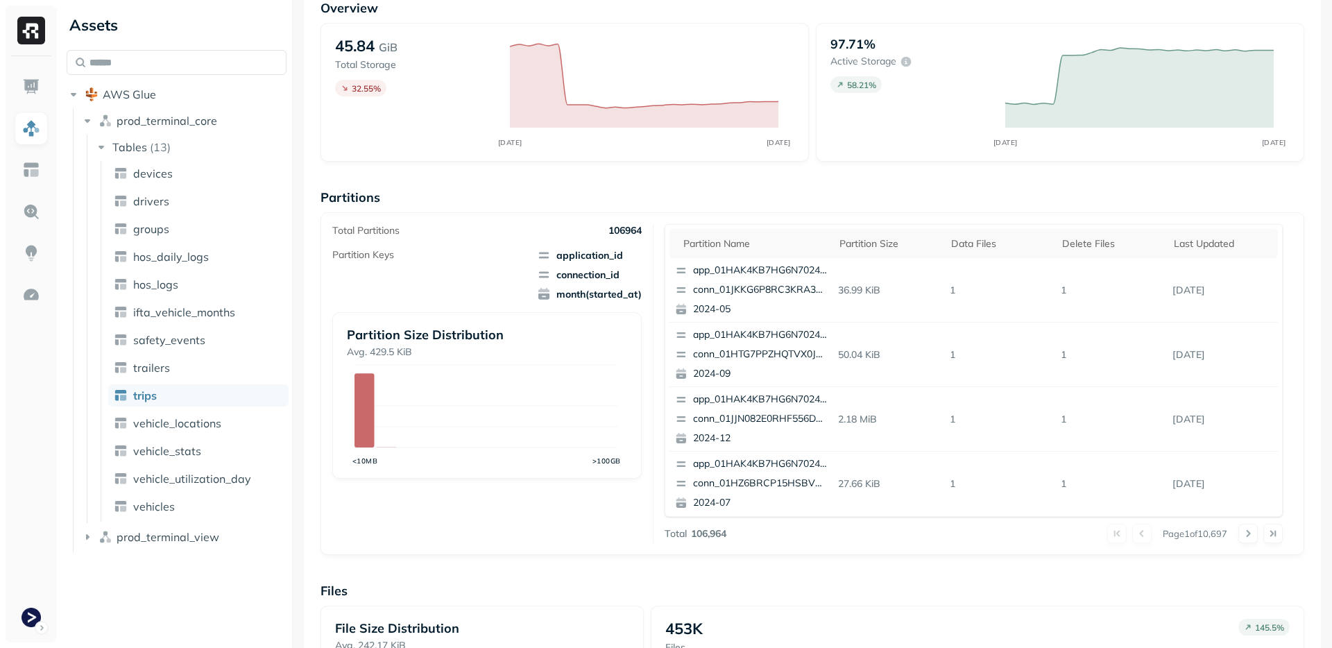
scroll to position [334, 0]
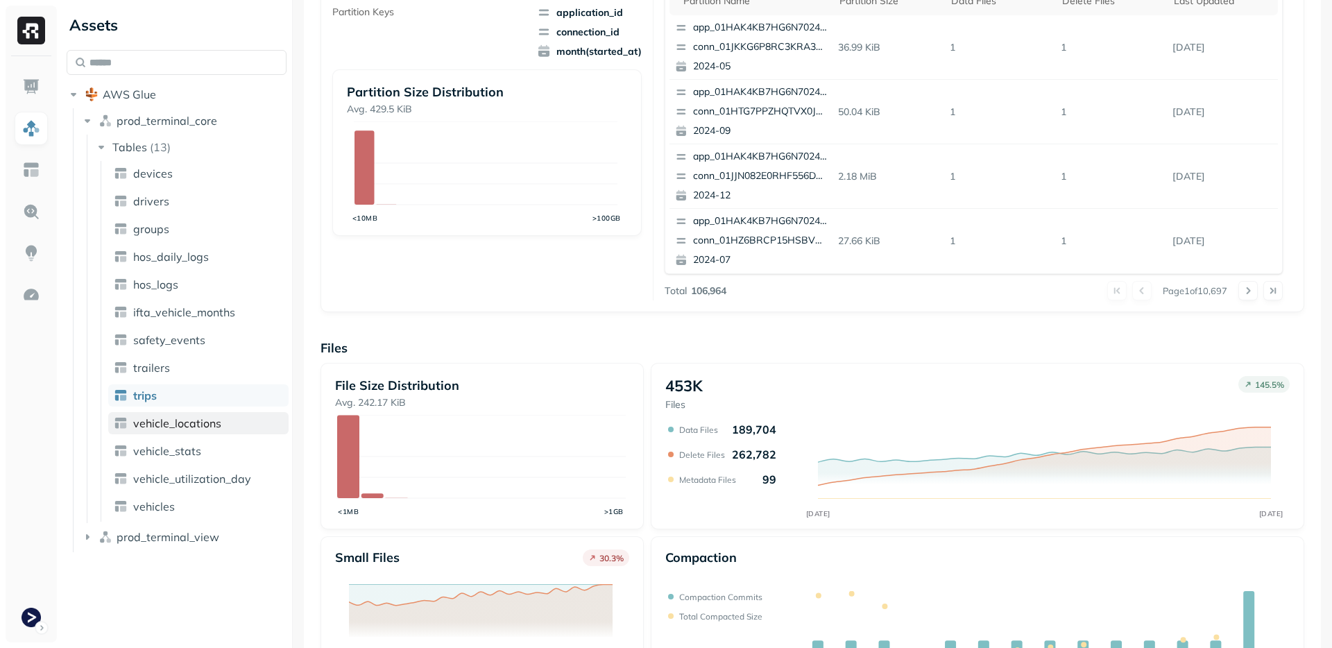
click at [196, 428] on span "vehicle_locations" at bounding box center [177, 423] width 88 height 14
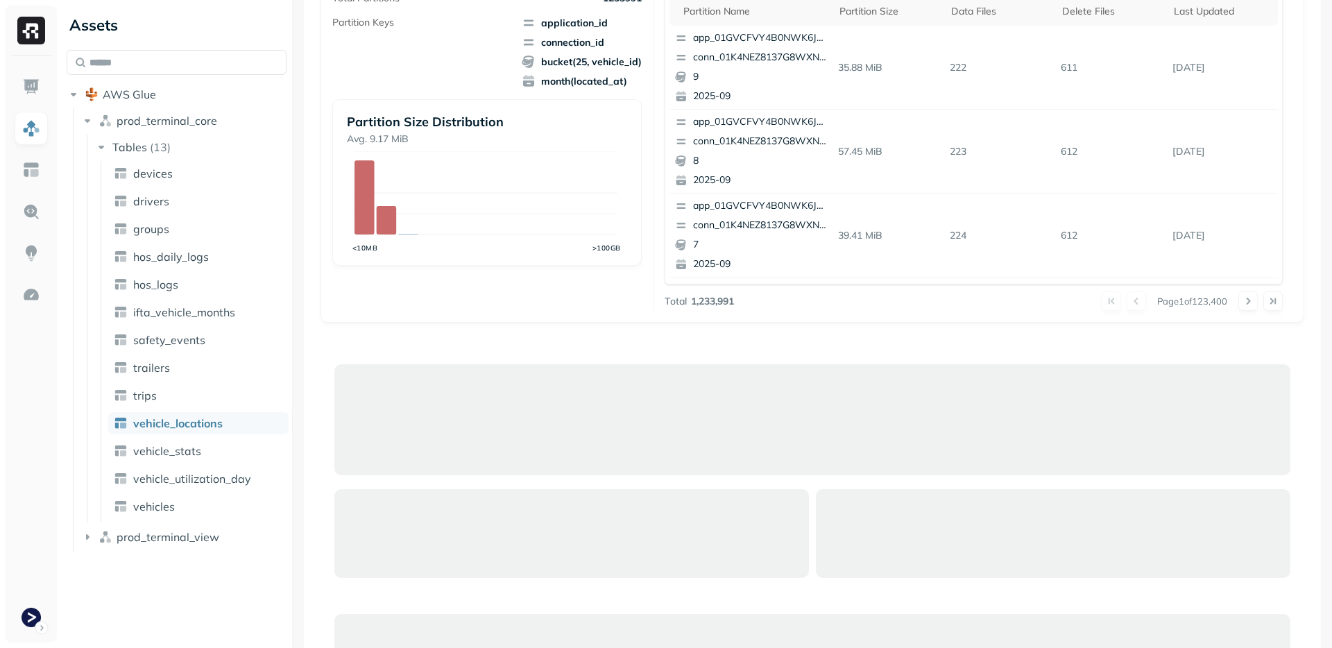
scroll to position [499, 0]
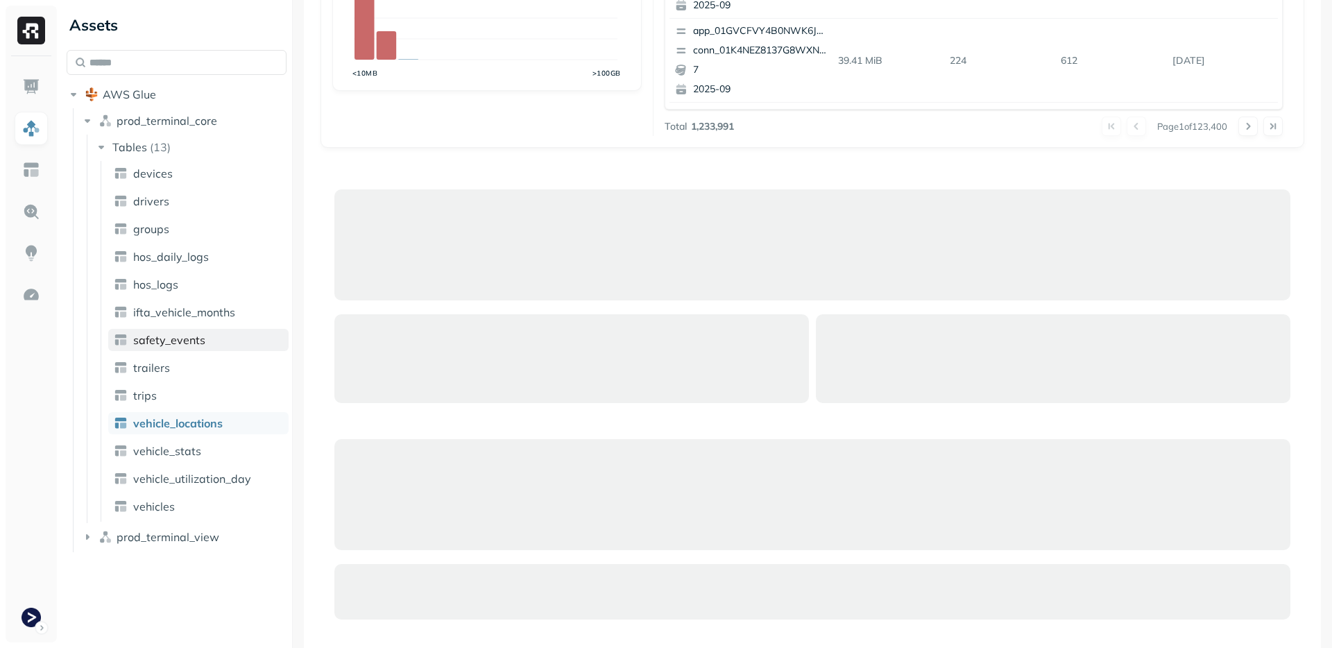
click at [181, 339] on span "safety_events" at bounding box center [169, 340] width 72 height 14
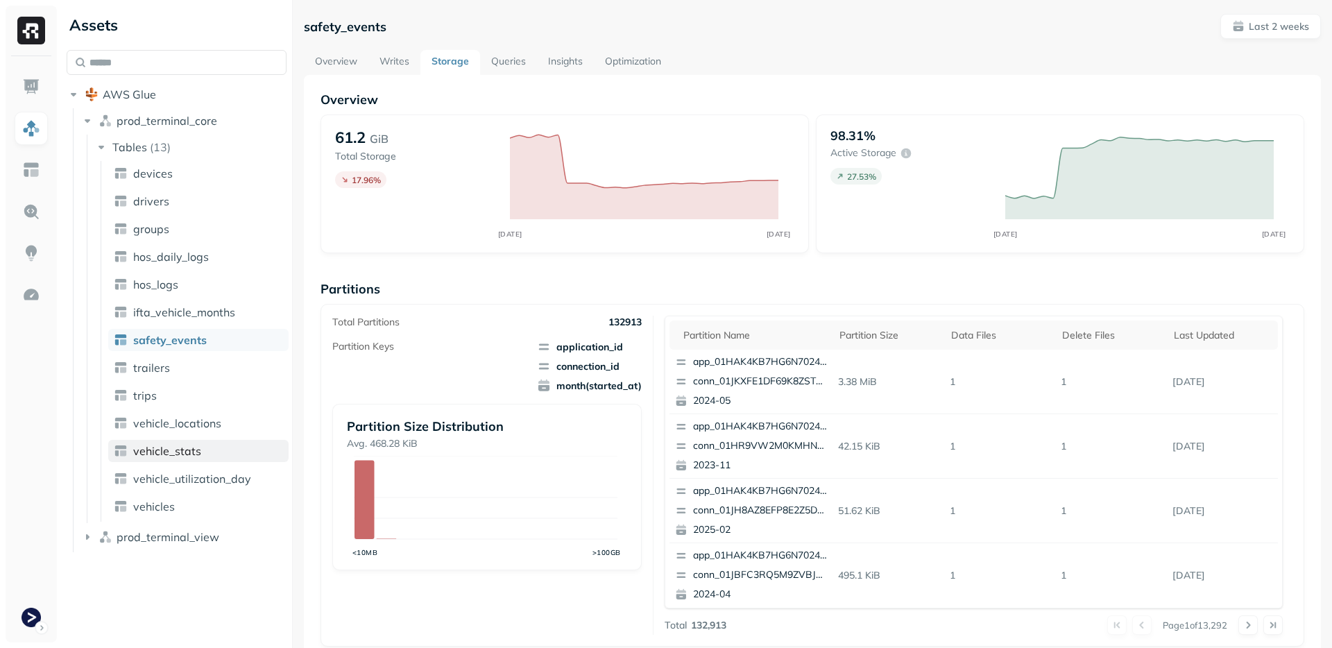
click at [214, 454] on link "vehicle_stats" at bounding box center [198, 451] width 180 height 22
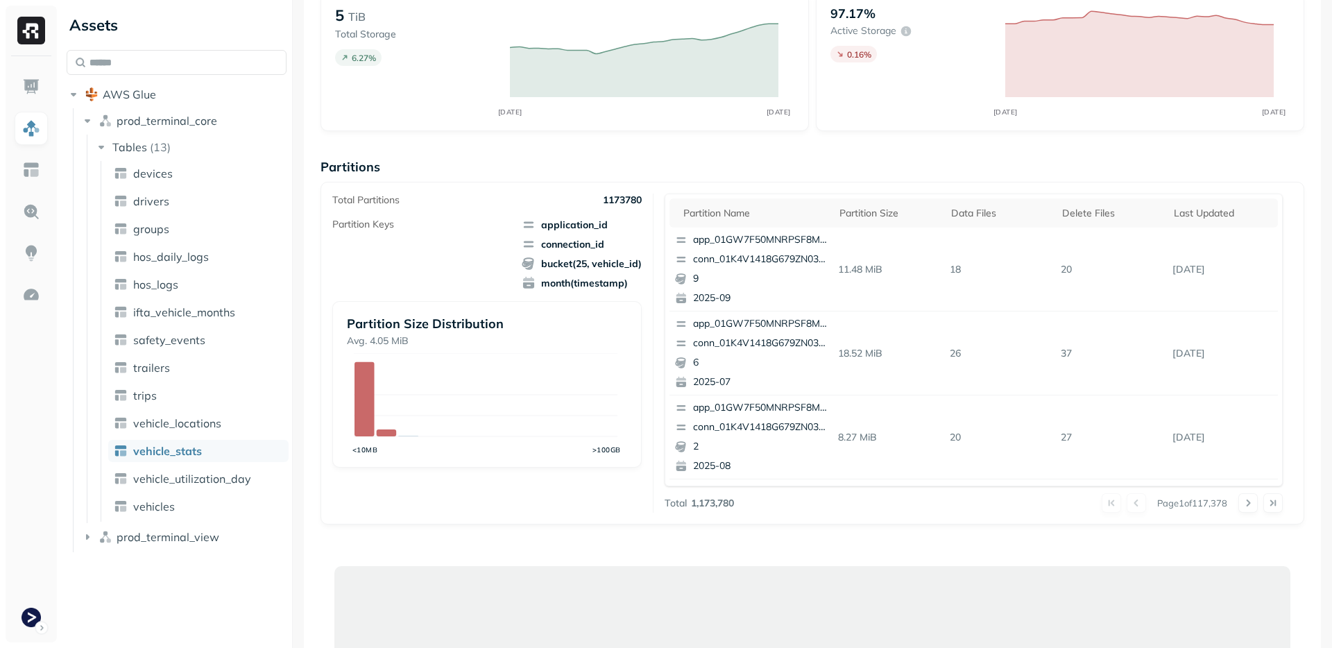
scroll to position [75, 0]
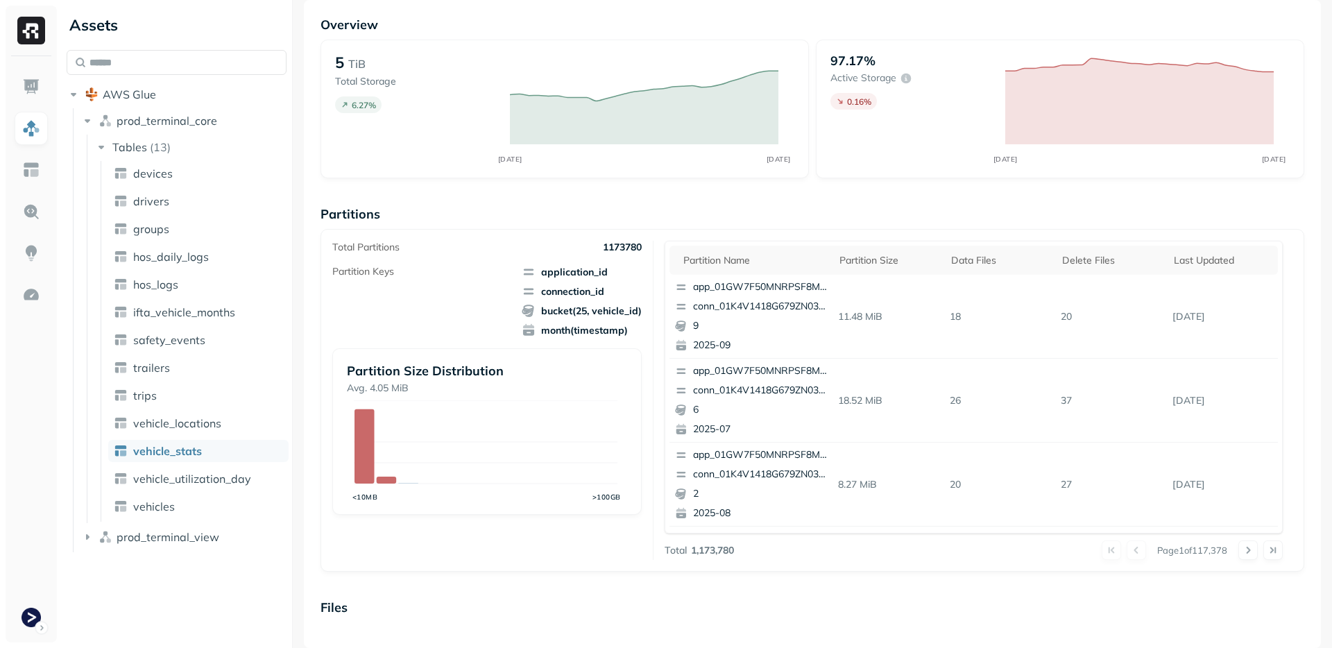
click at [530, 224] on div "Partitions Total Partitions 1173780 Partition Keys application_id connection_id…" at bounding box center [813, 389] width 984 height 366
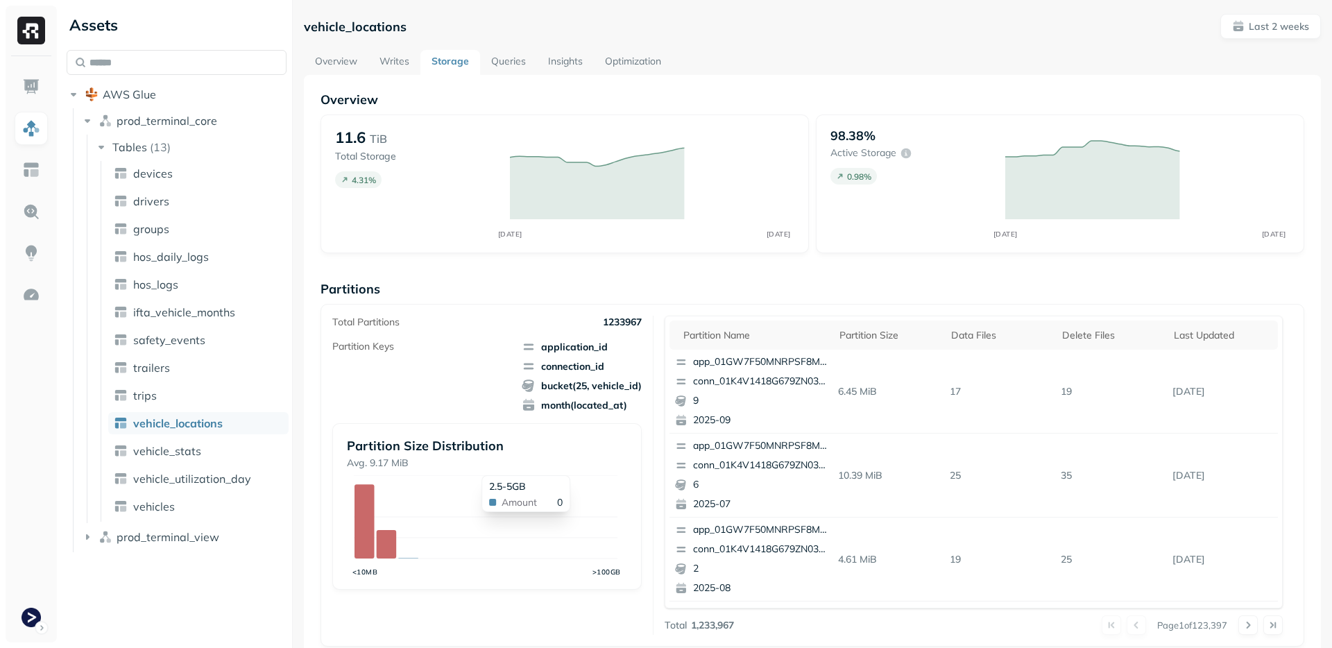
scroll to position [241, 0]
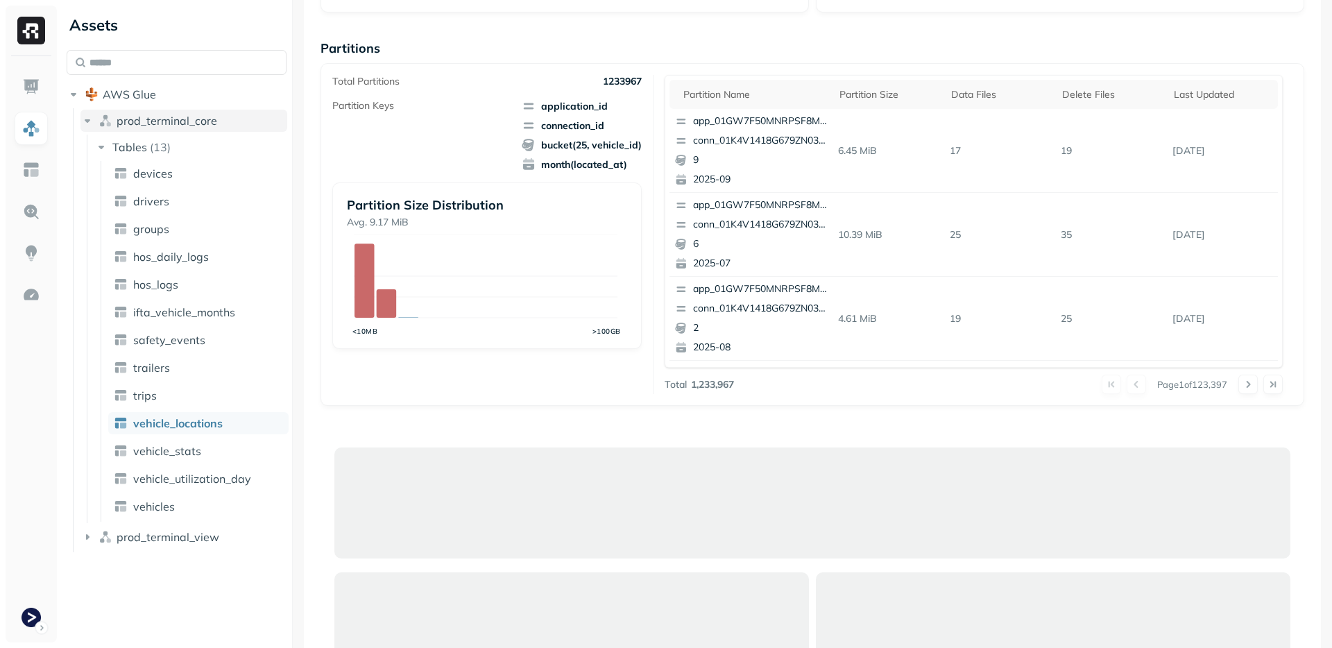
click at [163, 123] on span "prod_terminal_core" at bounding box center [167, 121] width 101 height 14
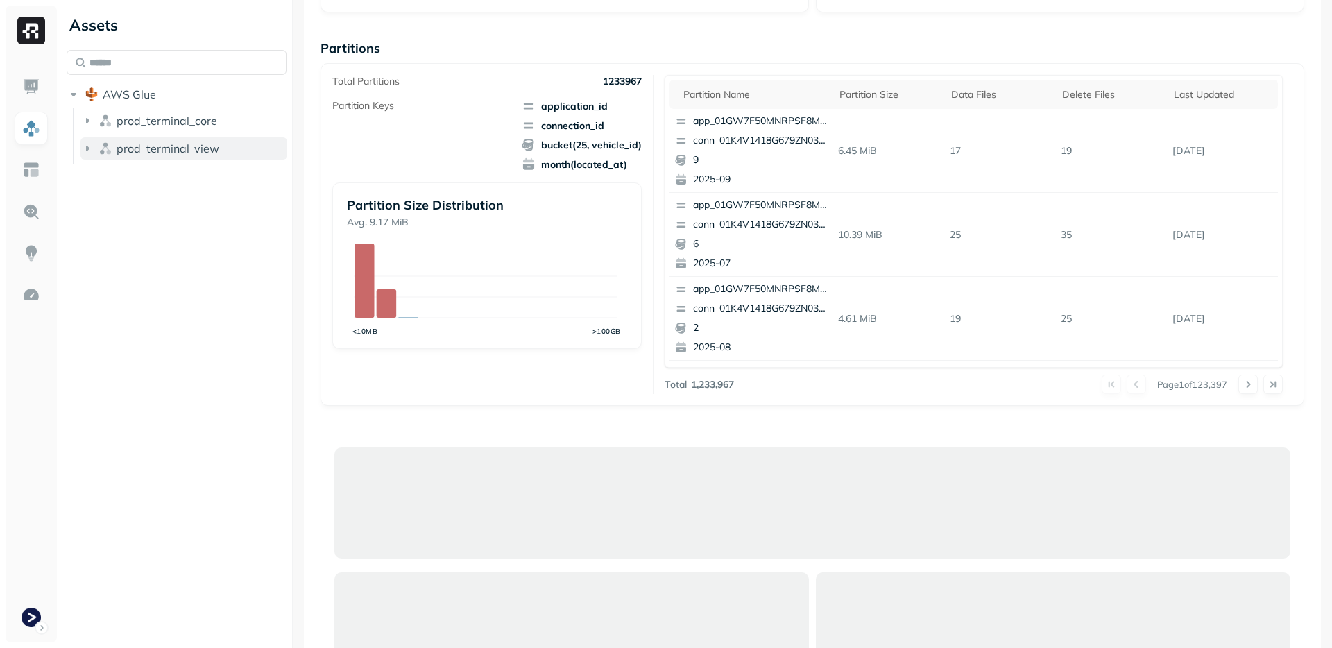
click at [169, 154] on span "prod_terminal_view" at bounding box center [168, 149] width 103 height 14
click at [182, 122] on span "prod_terminal_core" at bounding box center [167, 121] width 101 height 14
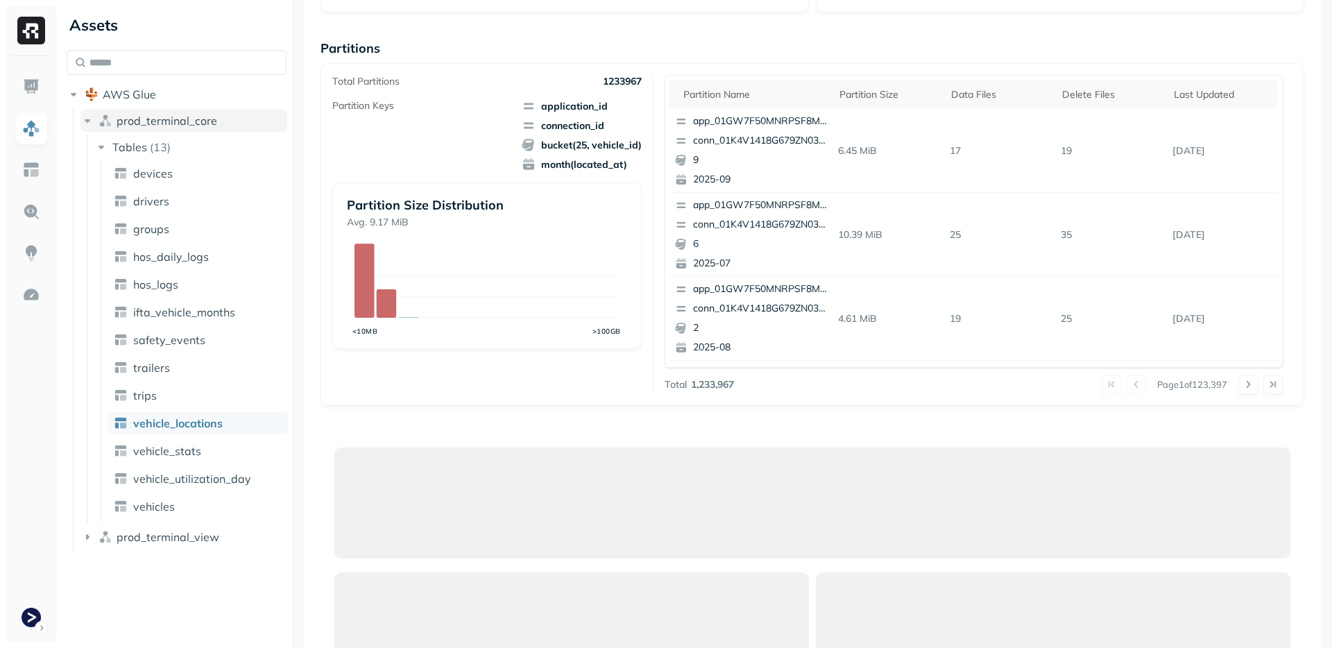
click at [182, 122] on span "prod_terminal_core" at bounding box center [167, 121] width 101 height 14
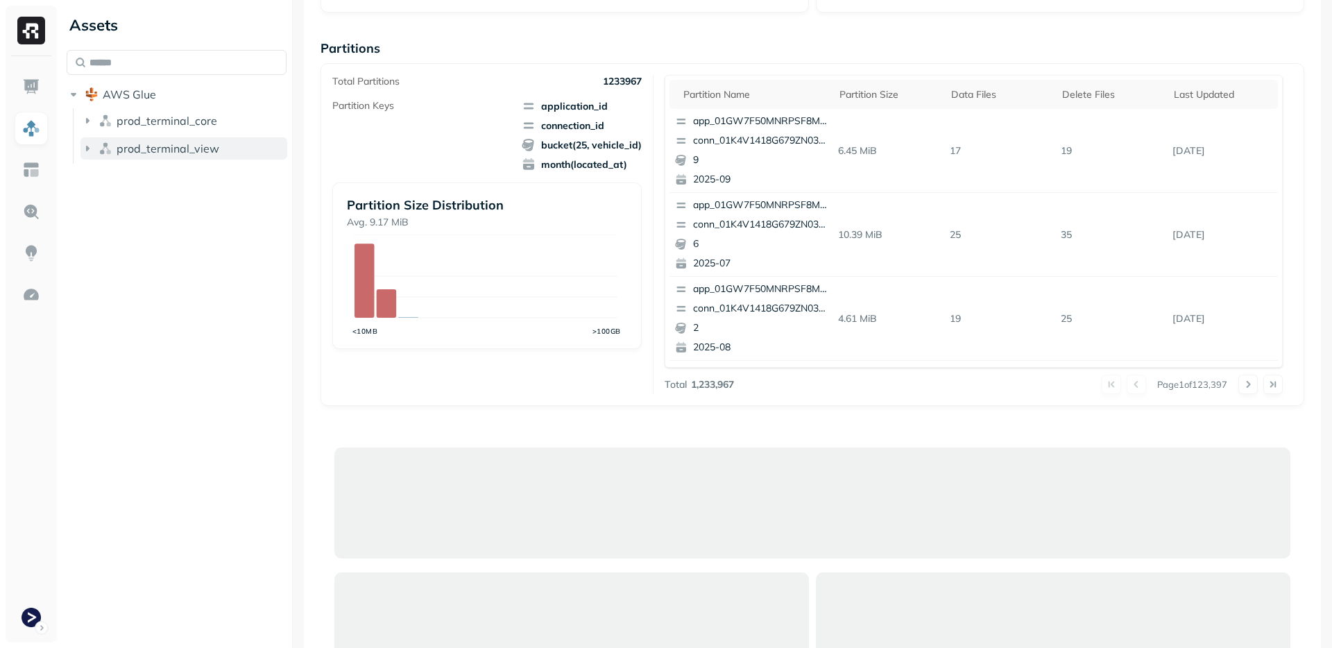
click at [181, 142] on span "prod_terminal_view" at bounding box center [168, 149] width 103 height 14
click at [177, 171] on button "Tables ( 2 )" at bounding box center [191, 175] width 194 height 22
drag, startPoint x: 177, startPoint y: 171, endPoint x: 182, endPoint y: 157, distance: 15.4
click at [177, 171] on button "Tables ( 2 )" at bounding box center [191, 175] width 194 height 22
click at [194, 139] on button "prod_terminal_view" at bounding box center [183, 148] width 207 height 22
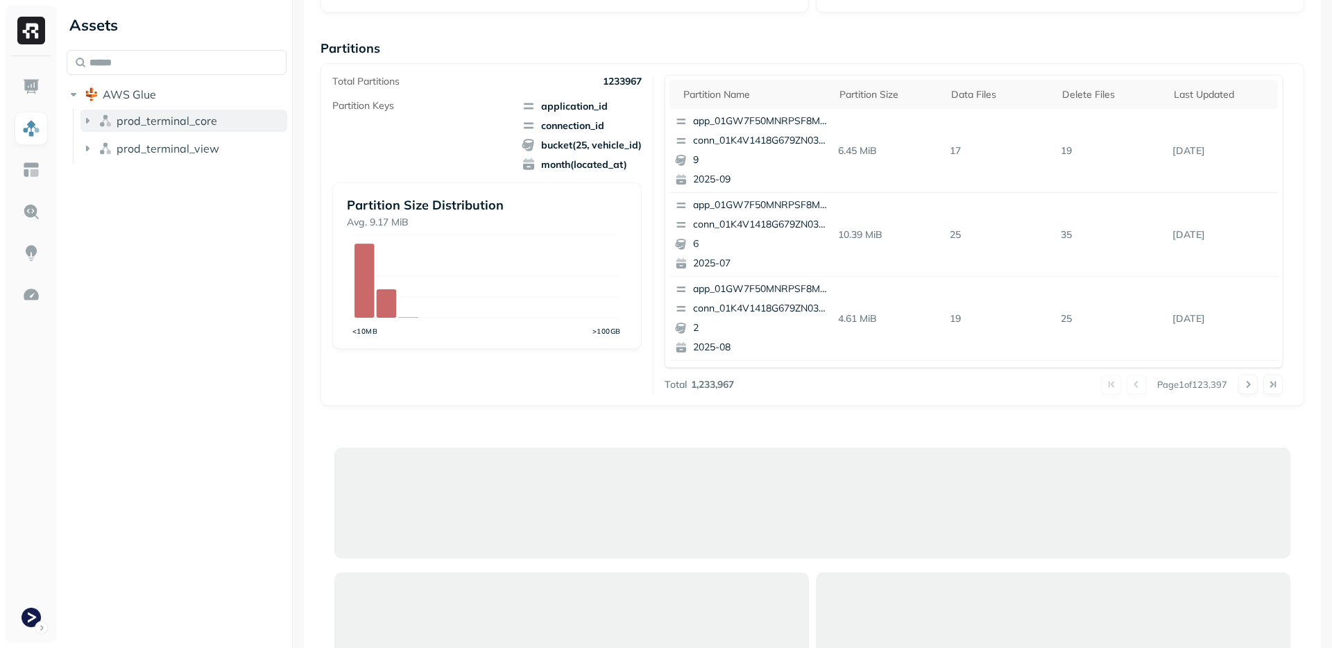
click at [200, 123] on span "prod_terminal_core" at bounding box center [167, 121] width 101 height 14
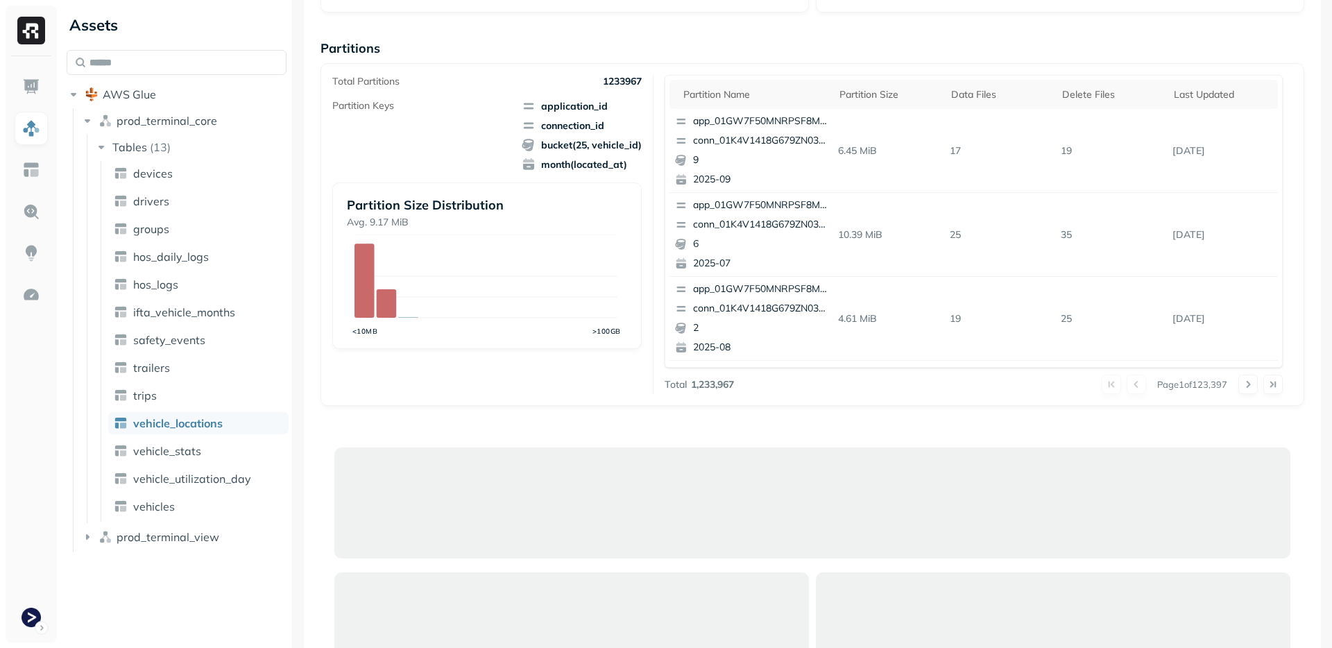
scroll to position [678, 0]
